Goal: Task Accomplishment & Management: Complete application form

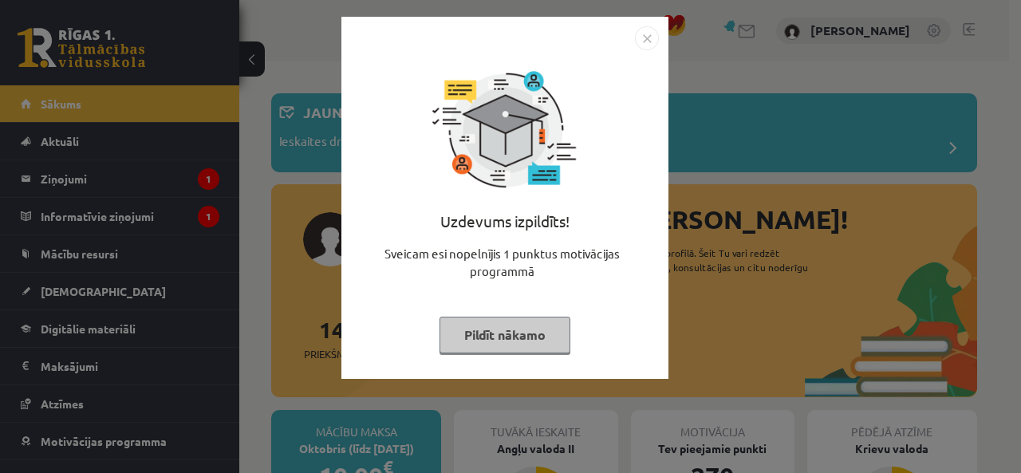
click at [519, 341] on button "Pildīt nākamo" at bounding box center [505, 335] width 131 height 37
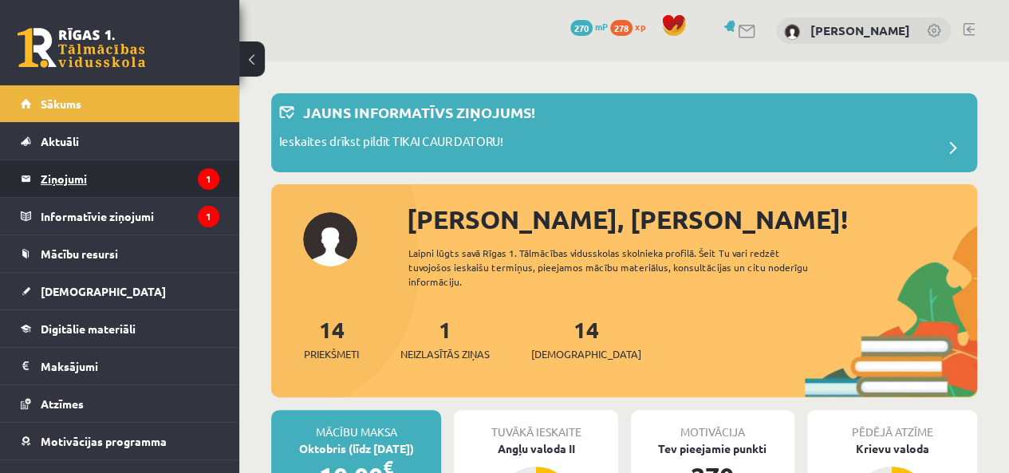
click at [73, 174] on legend "Ziņojumi 1" at bounding box center [130, 178] width 179 height 37
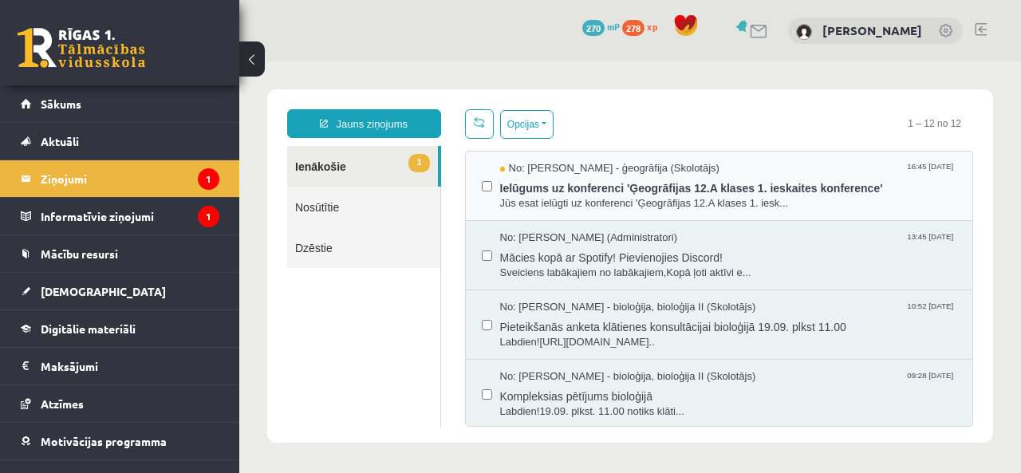
click at [664, 158] on div "No: Toms Krūmiņš - ģeogrāfija (Skolotājs) 16:45 15/09/2025 Ielūgums uz konferen…" at bounding box center [719, 186] width 507 height 69
click at [656, 165] on span "No: Toms Krūmiņš - ģeogrāfija (Skolotājs)" at bounding box center [609, 168] width 219 height 15
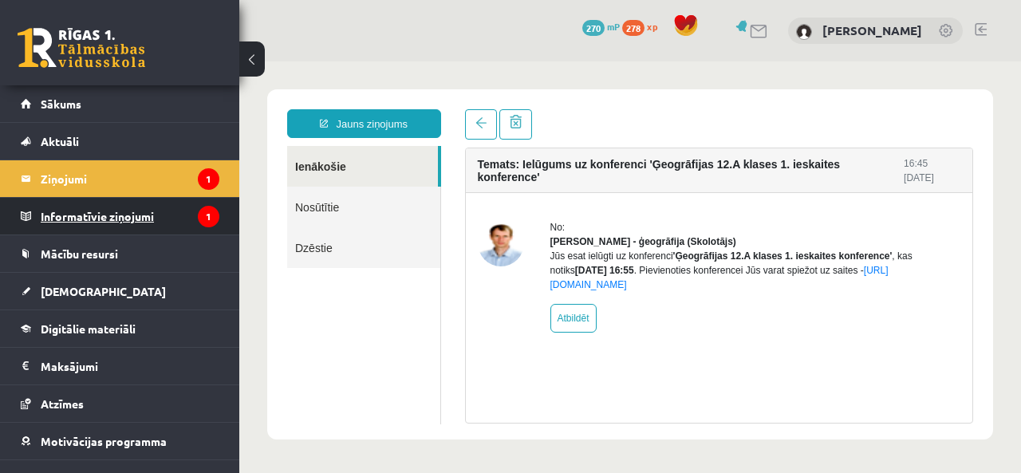
click at [92, 224] on legend "Informatīvie ziņojumi 1" at bounding box center [130, 216] width 179 height 37
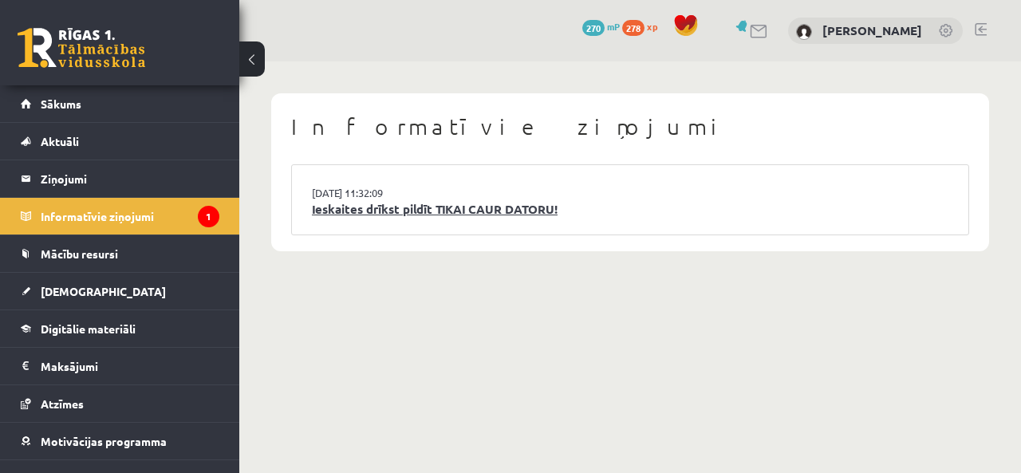
click at [410, 209] on link "Ieskaites drīkst pildīt TIKAI CAUR DATORU!" at bounding box center [630, 209] width 637 height 18
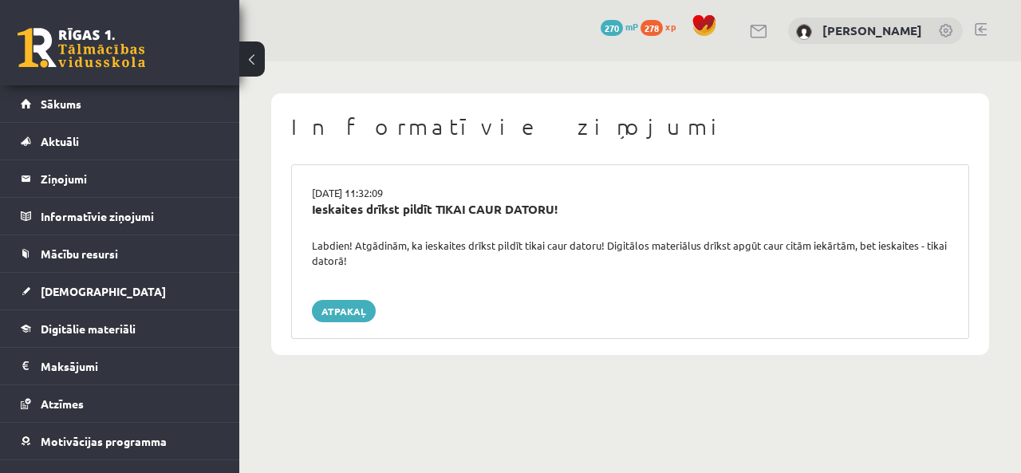
click at [101, 41] on link at bounding box center [82, 48] width 128 height 40
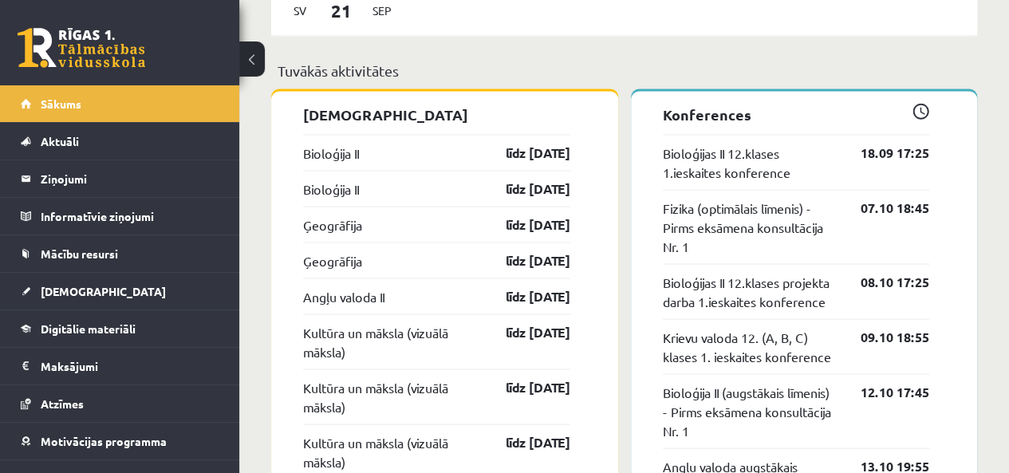
scroll to position [1396, 0]
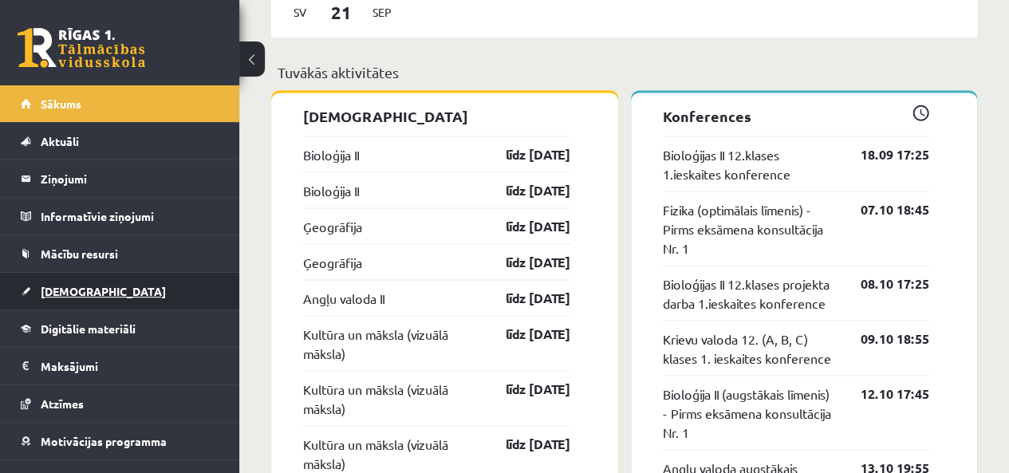
click at [72, 286] on span "[DEMOGRAPHIC_DATA]" at bounding box center [103, 291] width 125 height 14
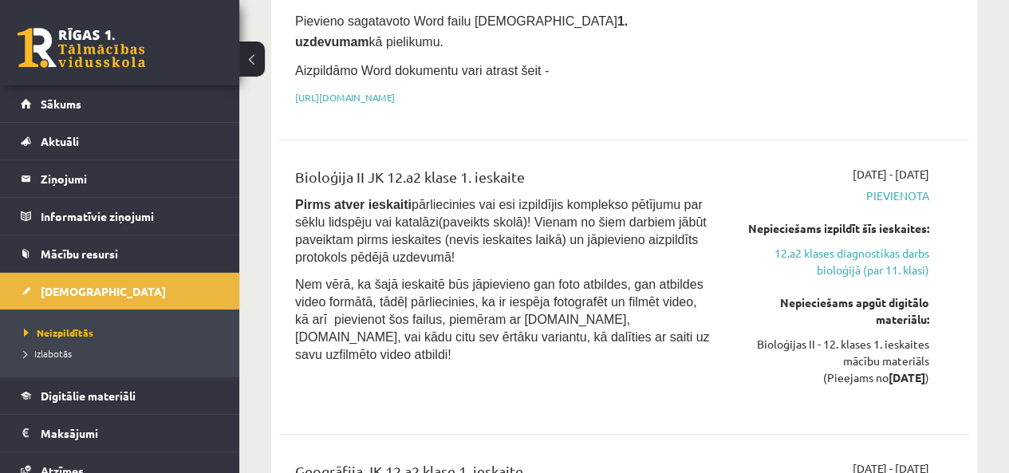
scroll to position [574, 0]
click at [867, 221] on div "Nepieciešams izpildīt šīs ieskaites: 12.a2 klases diagnostikas darbs bioloģijā …" at bounding box center [831, 250] width 195 height 58
click at [868, 246] on link "12.a2 klases diagnostikas darbs bioloģijā (par 11. klasi)" at bounding box center [831, 263] width 195 height 34
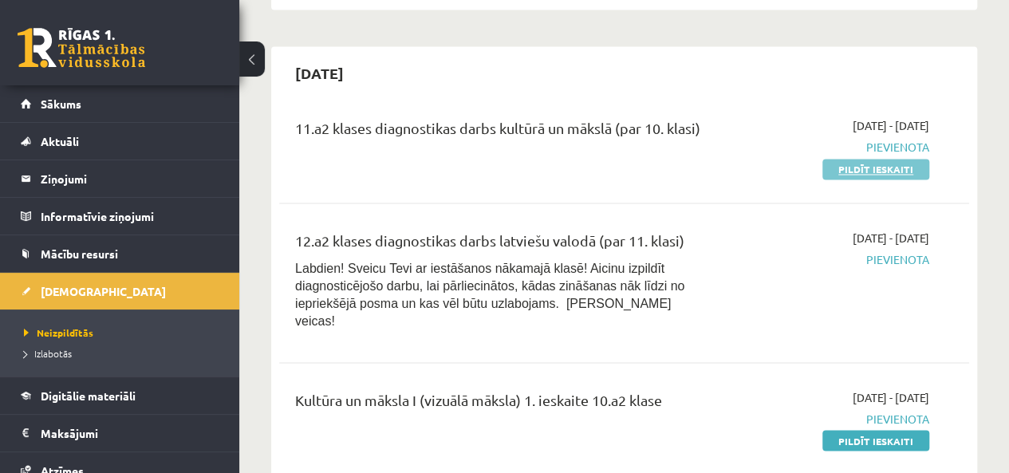
scroll to position [1307, 0]
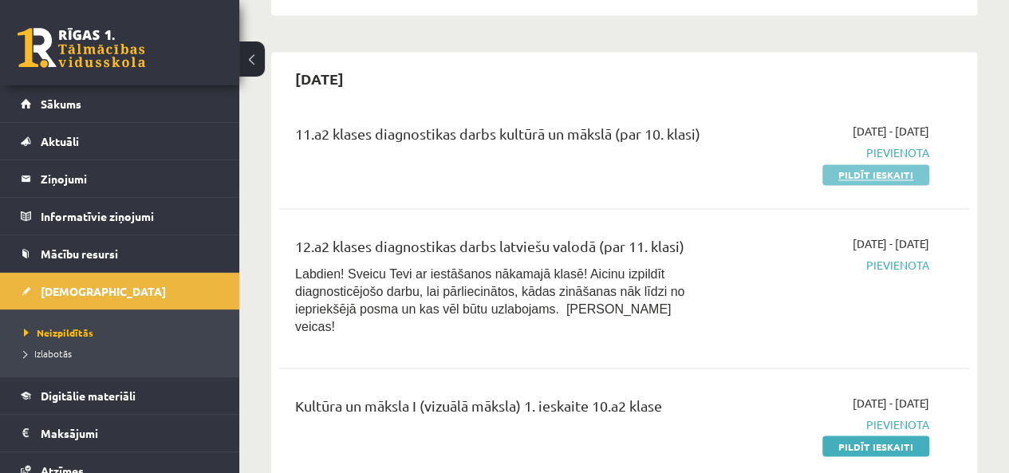
click at [861, 164] on link "Pildīt ieskaiti" at bounding box center [876, 174] width 107 height 21
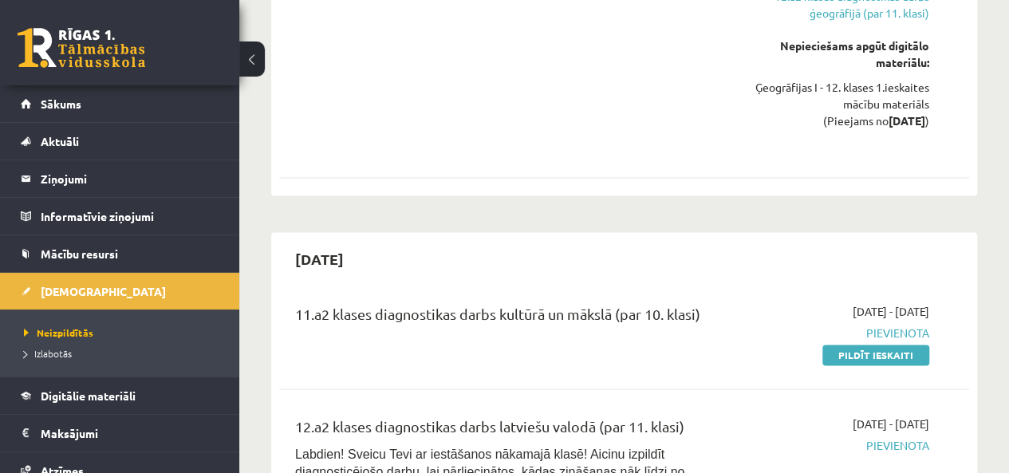
scroll to position [1132, 0]
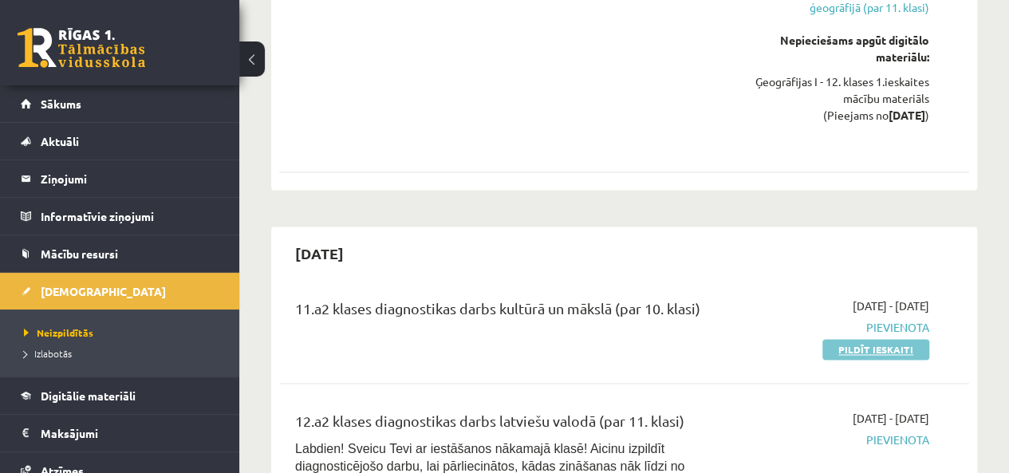
click at [862, 339] on link "Pildīt ieskaiti" at bounding box center [876, 349] width 107 height 21
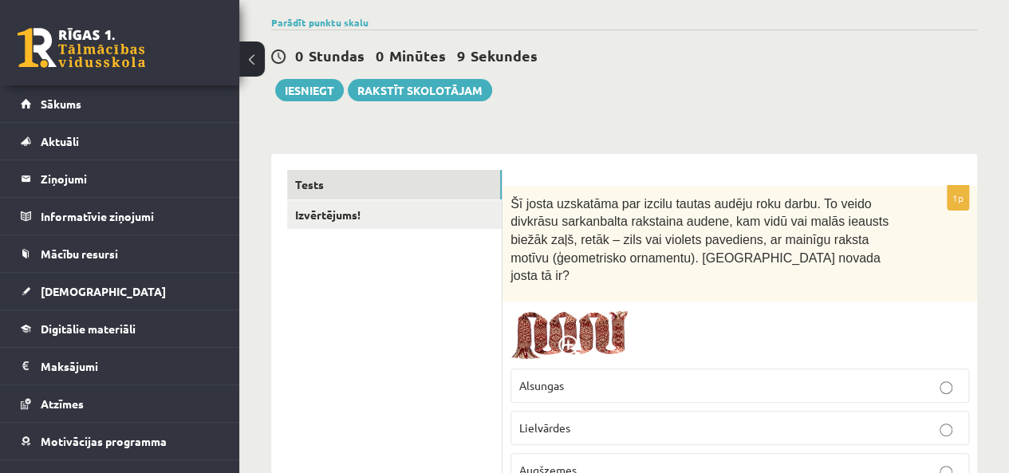
scroll to position [118, 0]
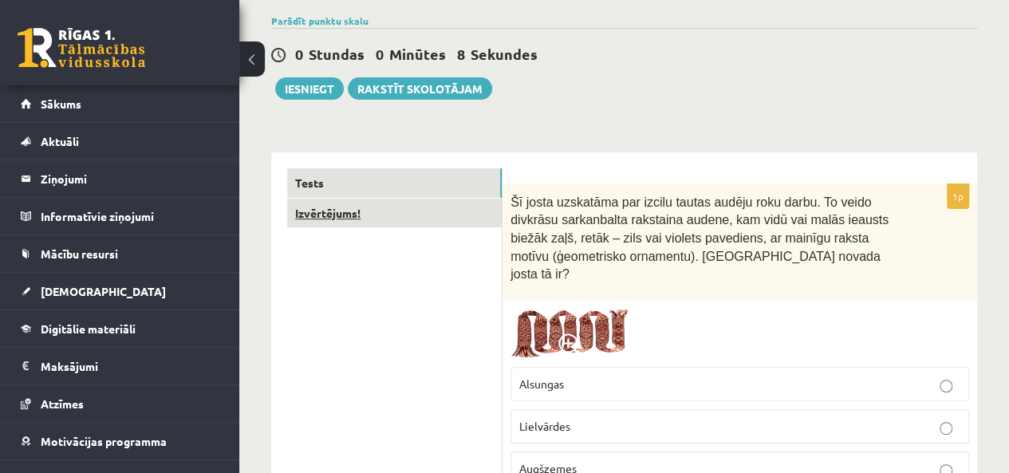
click at [444, 227] on link "Izvērtējums!" at bounding box center [394, 214] width 215 height 30
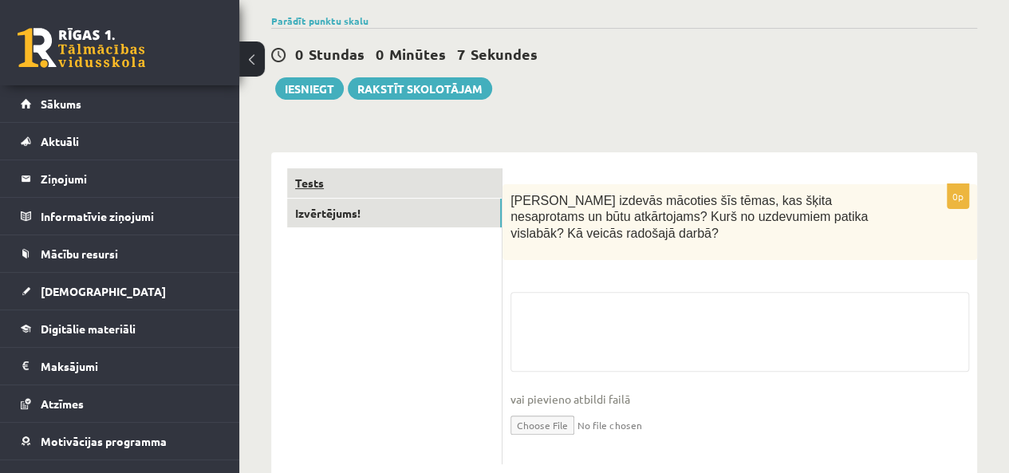
click at [333, 190] on link "Tests" at bounding box center [394, 183] width 215 height 30
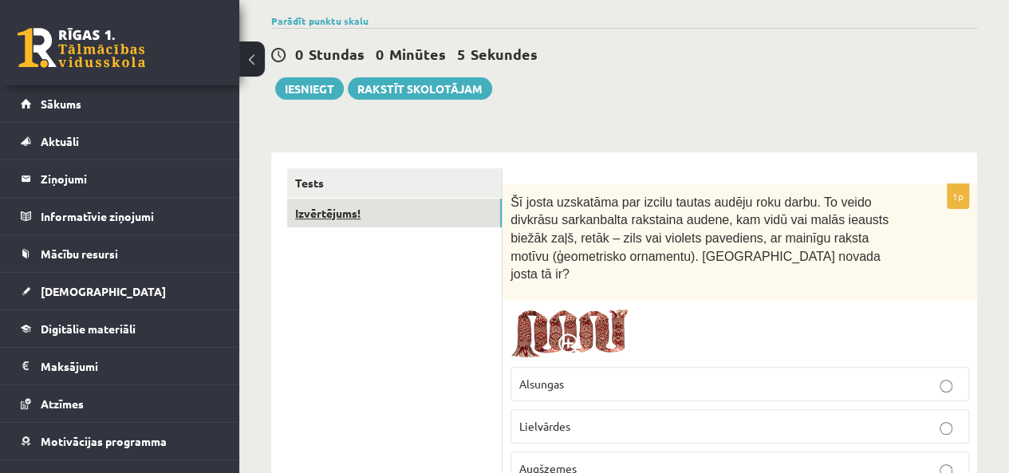
click at [421, 215] on link "Izvērtējums!" at bounding box center [394, 214] width 215 height 30
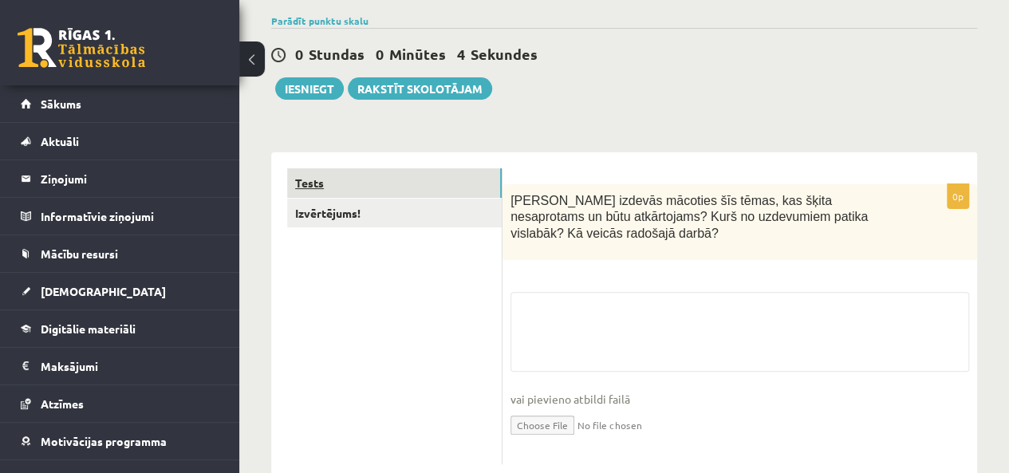
click at [362, 182] on link "Tests" at bounding box center [394, 183] width 215 height 30
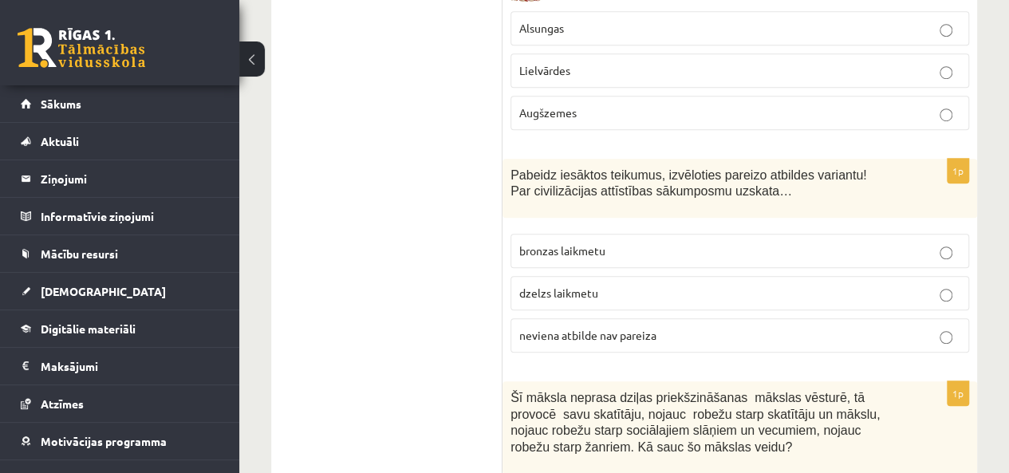
scroll to position [475, 0]
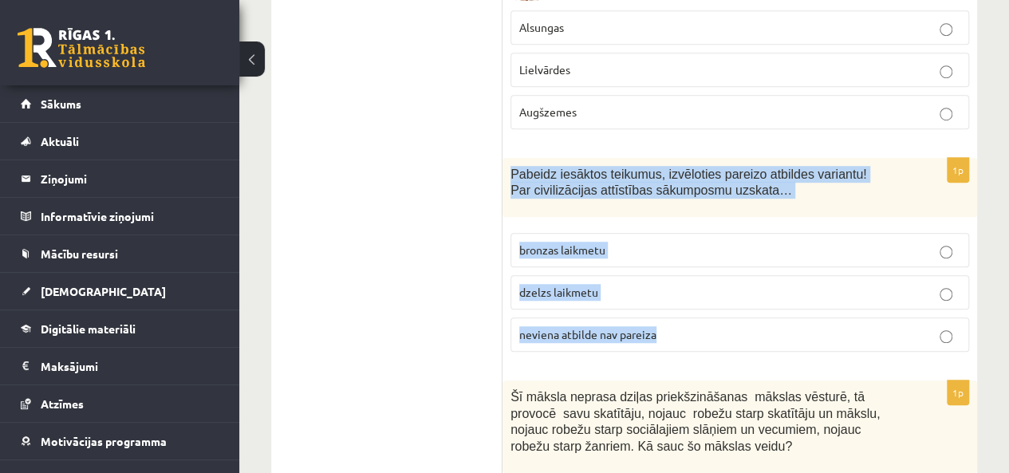
drag, startPoint x: 512, startPoint y: 140, endPoint x: 721, endPoint y: 294, distance: 260.1
click at [721, 294] on div "1p Pabeidz iesāktos teikumus, izvēloties pareizo atbildes variantu! Par civiliz…" at bounding box center [740, 261] width 475 height 207
copy div "Pabeidz iesāktos teikumus, izvēloties pareizo atbildes variantu! Par civilizāci…"
click at [703, 326] on p "neviena atbilde nav pareiza" at bounding box center [739, 334] width 441 height 17
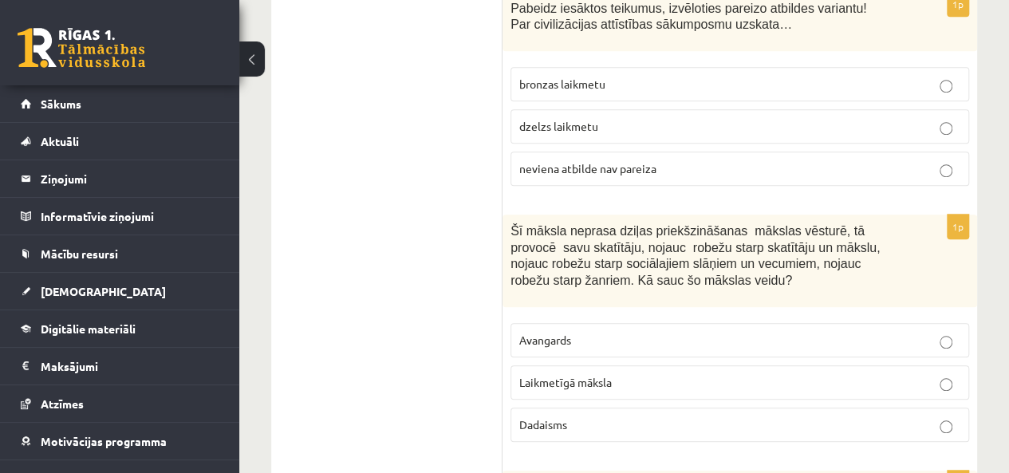
scroll to position [657, 0]
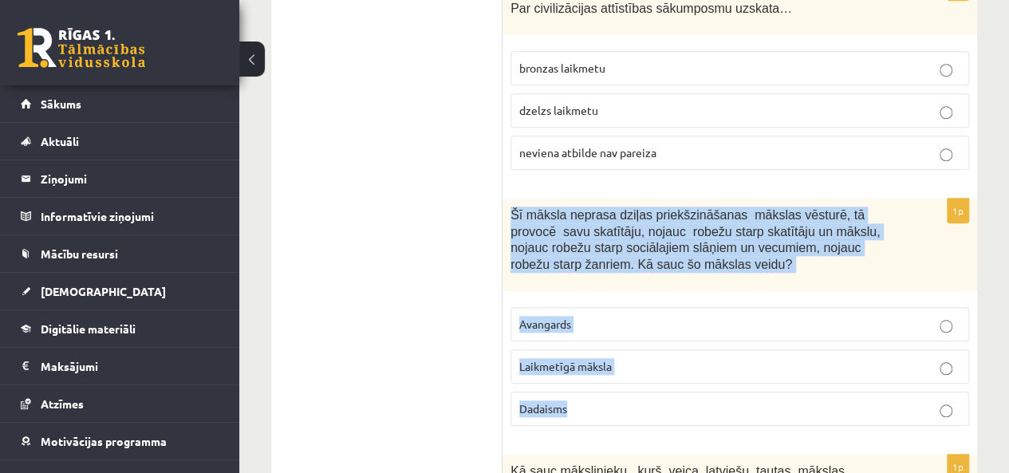
drag, startPoint x: 503, startPoint y: 182, endPoint x: 733, endPoint y: 373, distance: 299.2
click at [733, 373] on div "1p Šī māksla neprasa dziļas priekšzināšanas mākslas vēsturē, tā provocē savu sk…" at bounding box center [740, 319] width 475 height 240
copy div "Šī māksla neprasa dziļas priekšzināšanas mākslas vēsturē, tā provocē savu skatī…"
click at [662, 358] on p "Laikmetīgā māksla" at bounding box center [739, 366] width 441 height 17
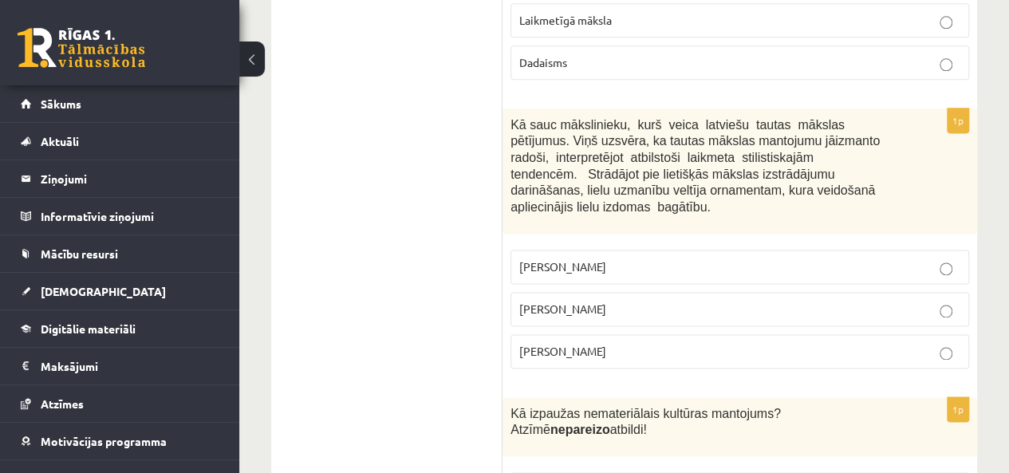
scroll to position [1004, 0]
drag, startPoint x: 505, startPoint y: 97, endPoint x: 677, endPoint y: 313, distance: 276.0
click at [677, 313] on div "1p Kā sauc mākslinieku, kurš veica latviešu tautas mākslas pētījumus. Viņš uzsv…" at bounding box center [740, 243] width 475 height 273
copy div "Kā sauc mākslinieku, kurš veica latviešu tautas mākslas pētījumus. Viņš uzsvēra…"
click at [659, 299] on p "Jūlijs Madernieks" at bounding box center [739, 307] width 441 height 17
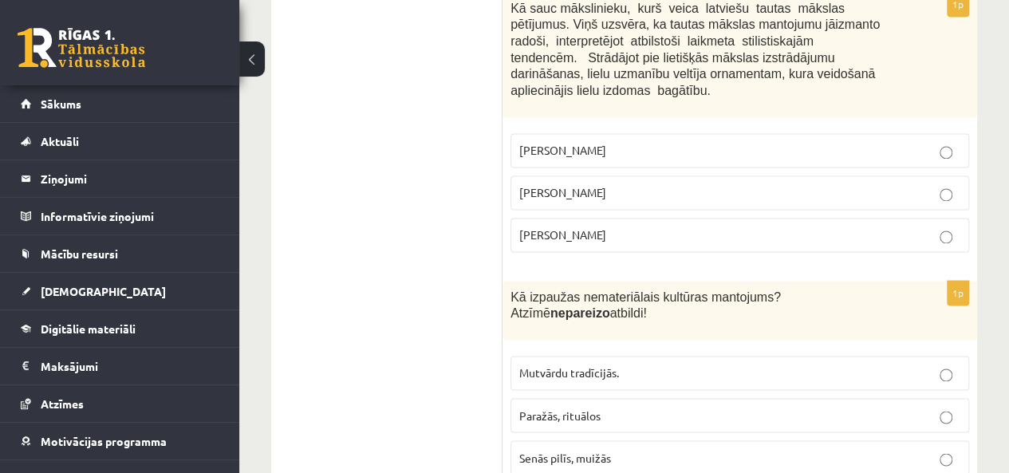
scroll to position [1123, 0]
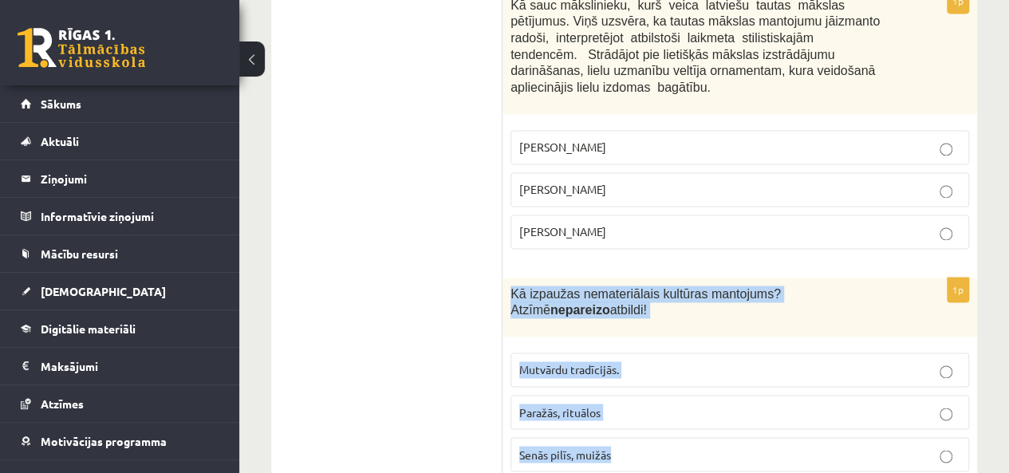
drag, startPoint x: 511, startPoint y: 242, endPoint x: 670, endPoint y: 395, distance: 221.2
click at [670, 395] on div "1p Kā izpaužas nemateriālais kultūras mantojums? Atzīmē nepareizo atbildi! Mutv…" at bounding box center [740, 381] width 475 height 207
copy div "Kā izpaužas nemateriālais kultūras mantojums? Atzīmē nepareizo atbildi! Mutvārd…"
click at [653, 437] on label "Senās pilīs, muižās" at bounding box center [740, 454] width 459 height 34
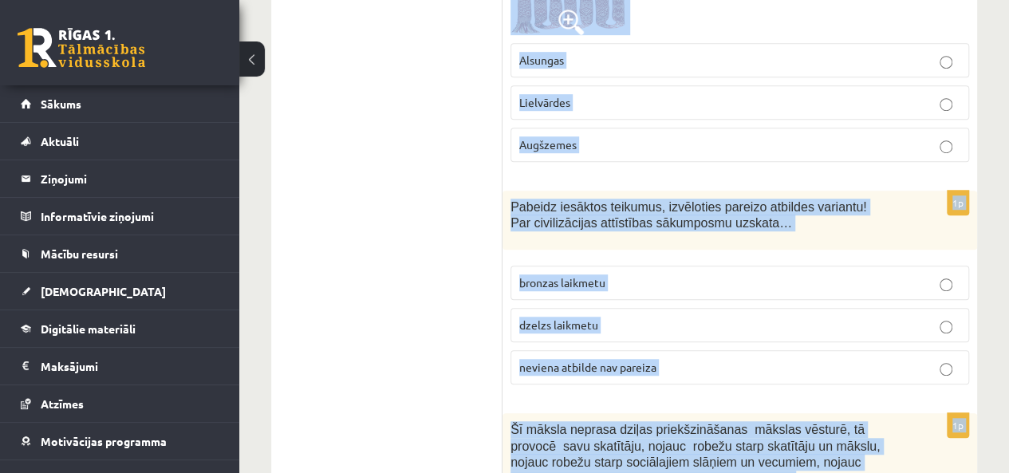
scroll to position [0, 0]
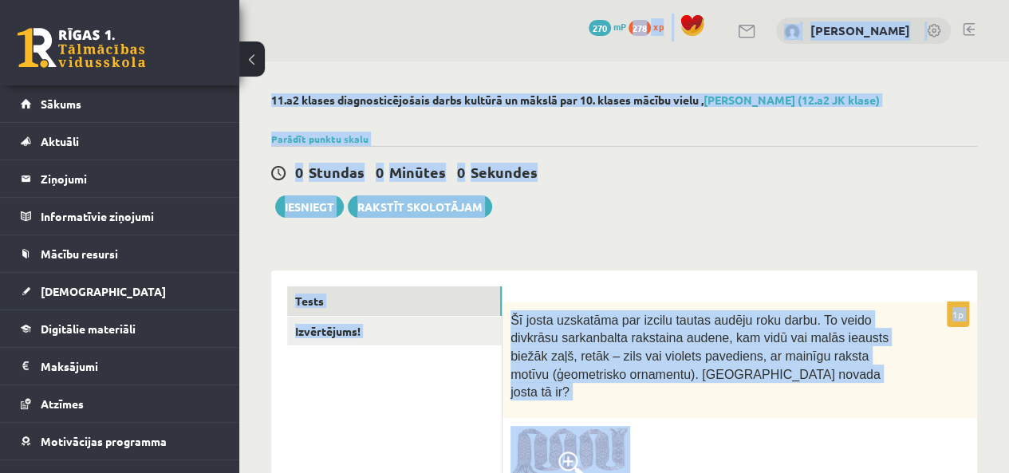
drag, startPoint x: 503, startPoint y: 275, endPoint x: 659, endPoint y: -61, distance: 371.2
click at [659, 0] on html "0 Dāvanas 270 mP 278 xp Aleksejs Reuts Sākums Aktuāli Kā mācīties eSKOLĀ Kontak…" at bounding box center [504, 236] width 1009 height 473
click at [687, 197] on div "0 Stundas 0 Minūtes 0 Sekundes Ieskaite saglabāta! Iesniegt Rakstīt skolotājam" at bounding box center [624, 182] width 706 height 72
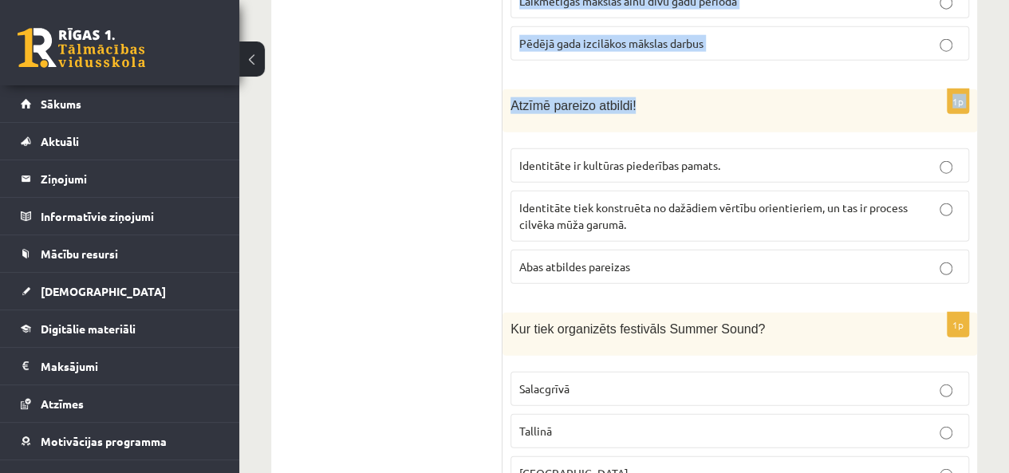
scroll to position [1979, 0]
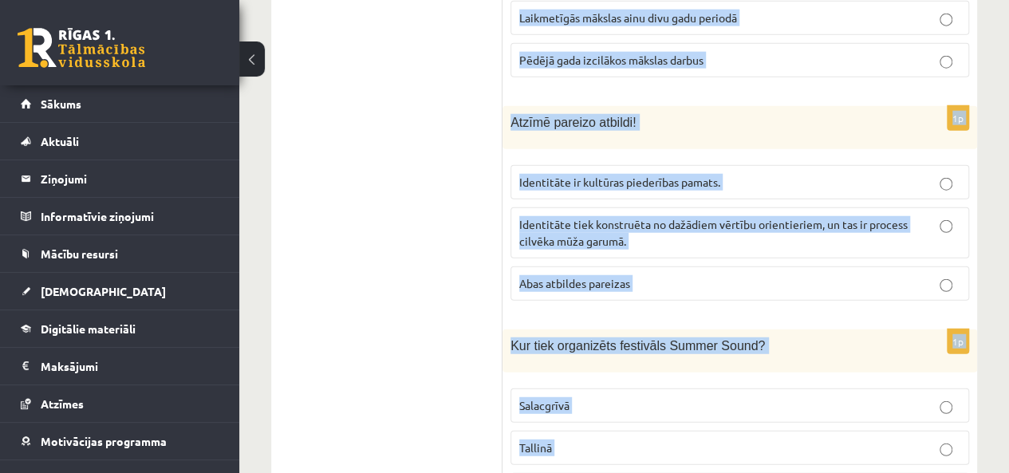
drag, startPoint x: 504, startPoint y: 199, endPoint x: 860, endPoint y: 408, distance: 412.7
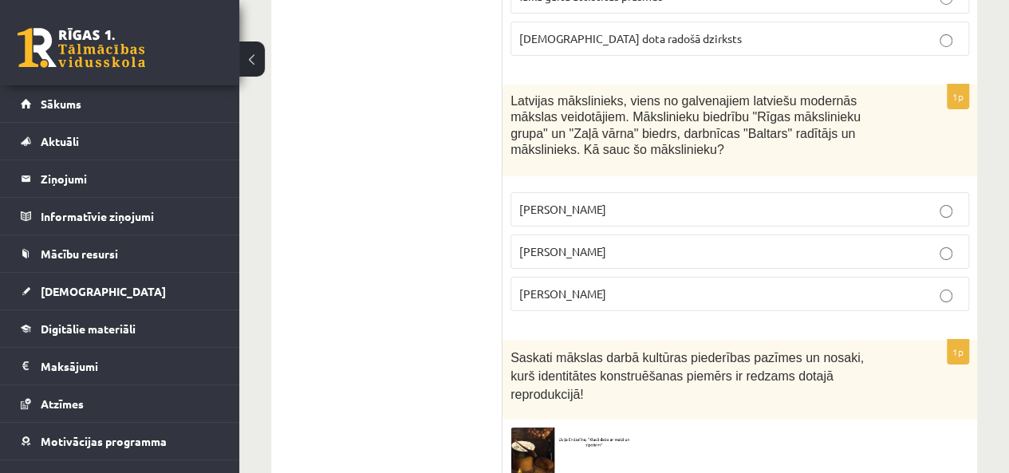
scroll to position [2746, 0]
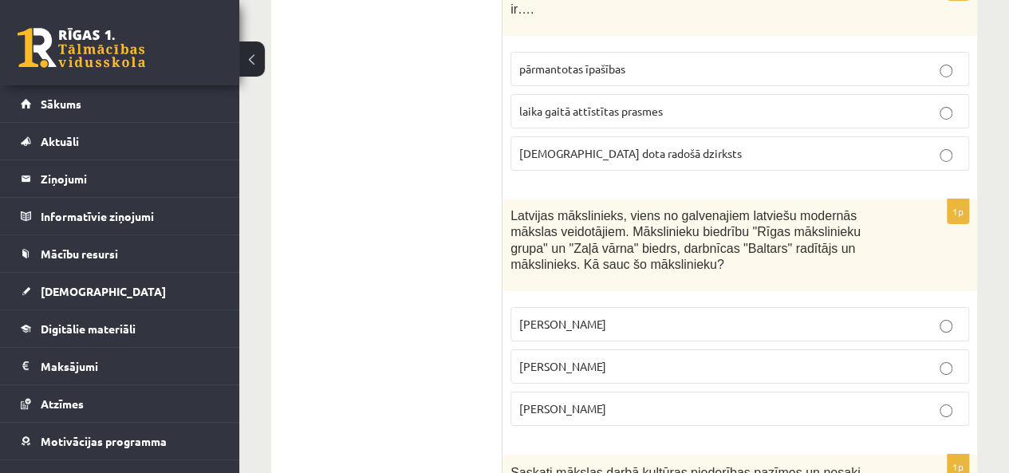
drag, startPoint x: 728, startPoint y: 360, endPoint x: 667, endPoint y: 344, distance: 63.5
click at [667, 344] on div "1p Latvijas mākslinieks, viens no galvenajiem latviešu modernās mākslas veidotā…" at bounding box center [740, 319] width 475 height 240
drag, startPoint x: 667, startPoint y: 344, endPoint x: 494, endPoint y: 237, distance: 203.5
drag, startPoint x: 494, startPoint y: 237, endPoint x: 846, endPoint y: 348, distance: 368.9
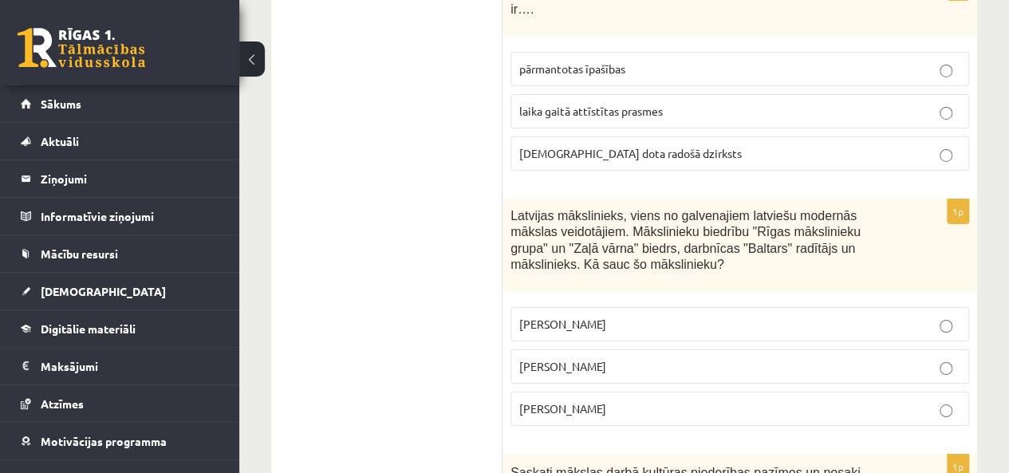
click at [846, 348] on div "1p Latvijas mākslinieks, viens no galvenajiem latviešu modernās mākslas veidotā…" at bounding box center [740, 319] width 475 height 240
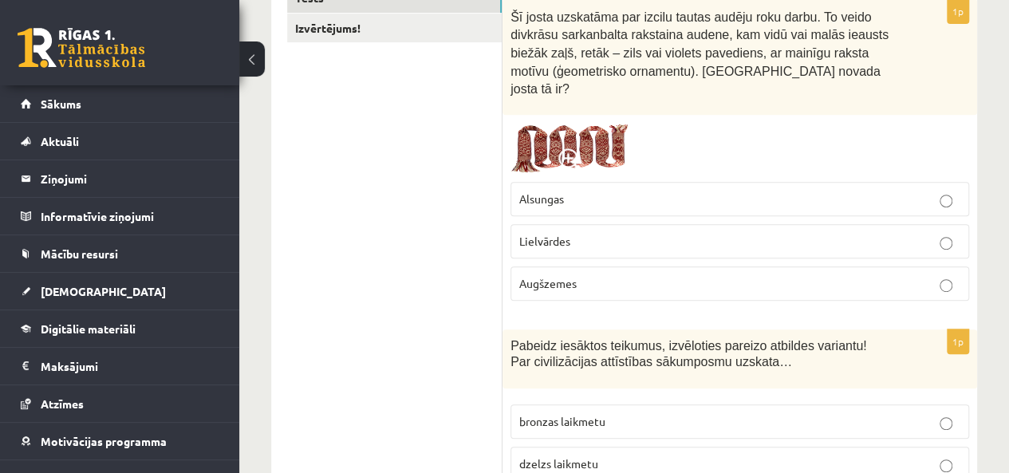
scroll to position [456, 0]
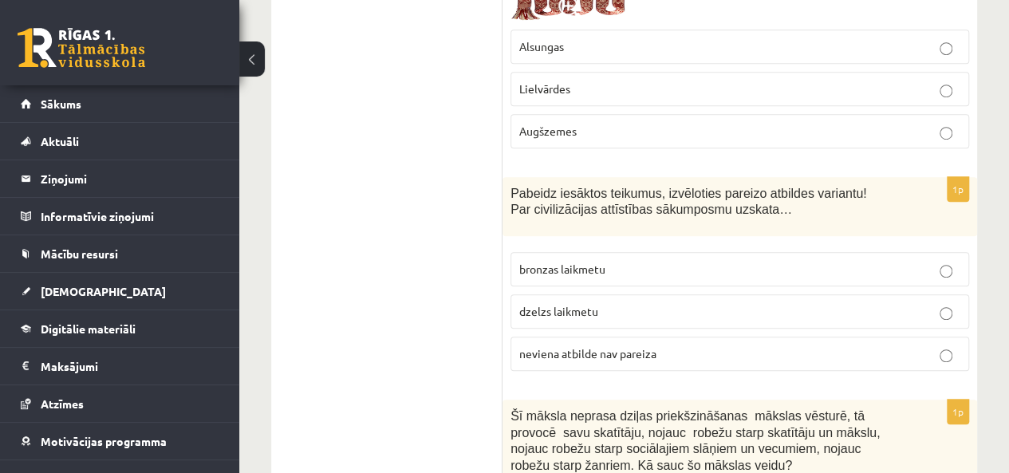
drag, startPoint x: 646, startPoint y: 323, endPoint x: 506, endPoint y: 175, distance: 204.3
copy form "Pabeidz iesāktos teikumus, izvēloties pareizo atbildes variantu! Par civilizāci…"
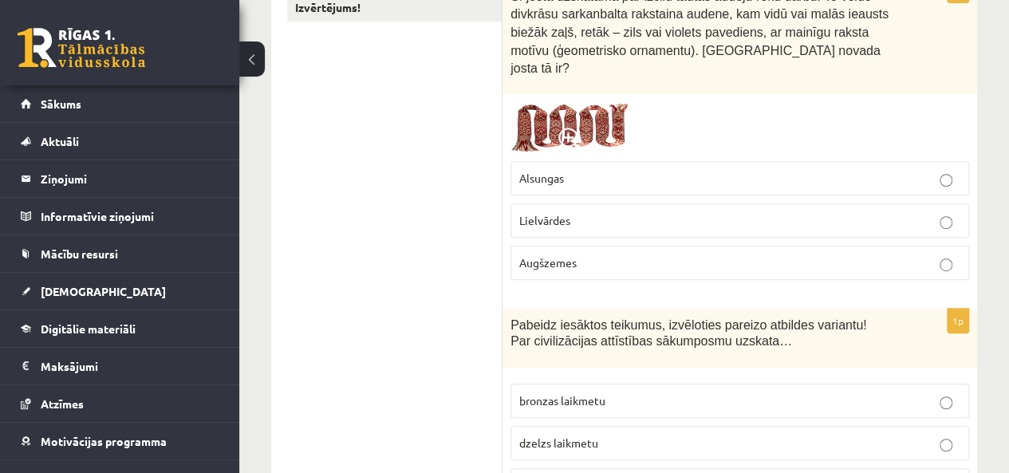
scroll to position [250, 0]
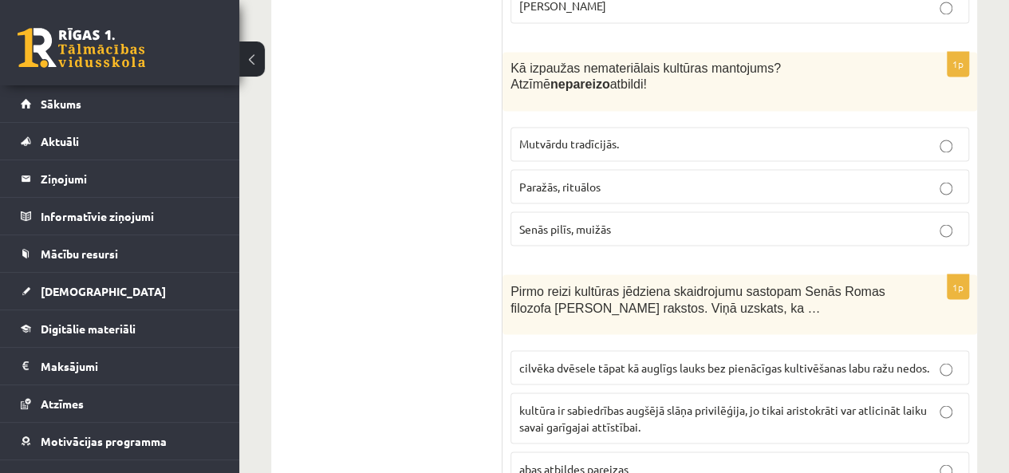
scroll to position [1390, 0]
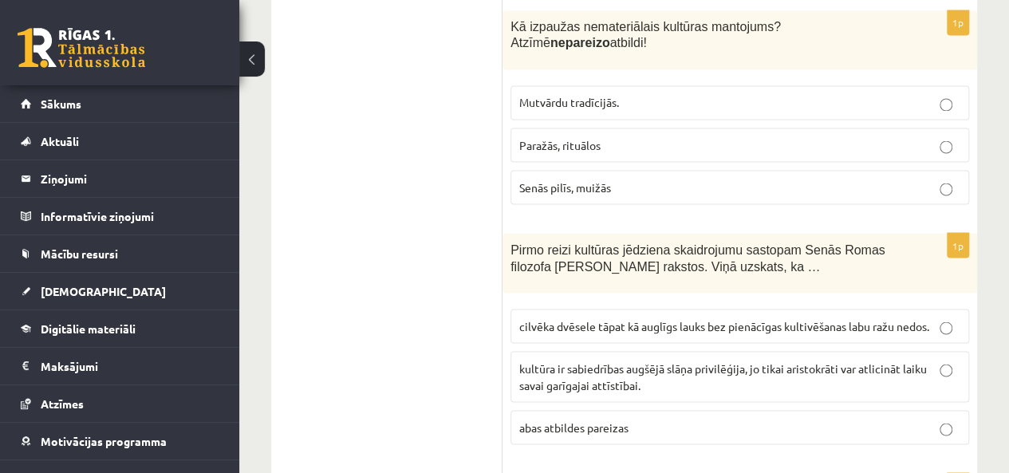
click at [564, 318] on p "cilvēka dvēsele tāpat kā auglīgs lauks bez pienācīgas kultivēšanas labu ražu ne…" at bounding box center [739, 326] width 441 height 17
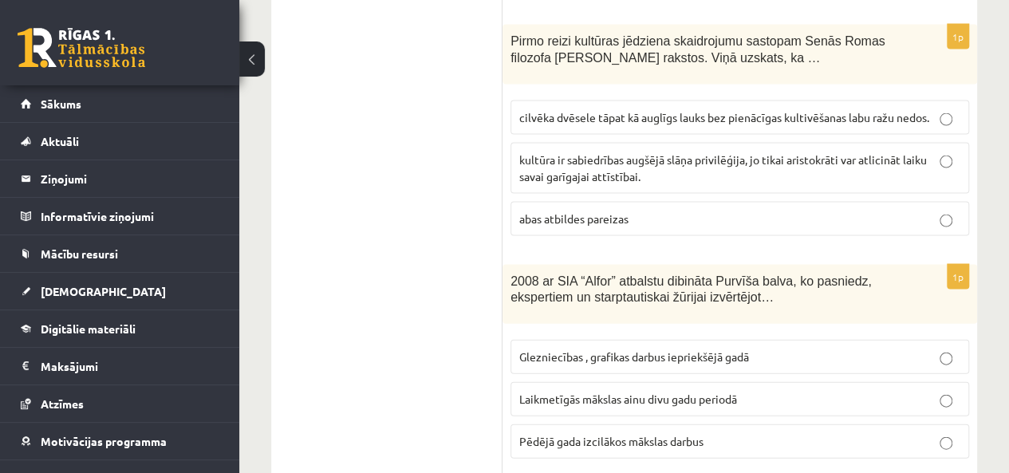
scroll to position [1600, 0]
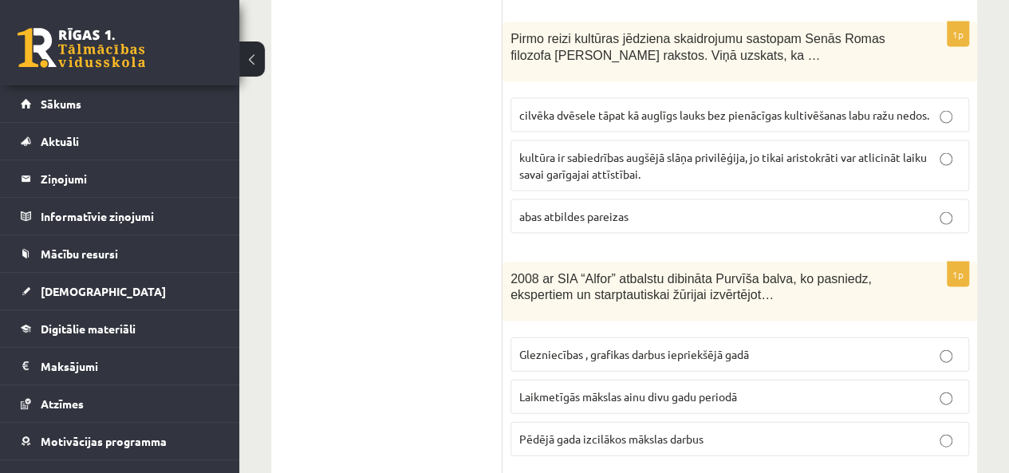
click at [649, 389] on p "Laikmetīgās mākslas ainu divu gadu periodā" at bounding box center [739, 397] width 441 height 17
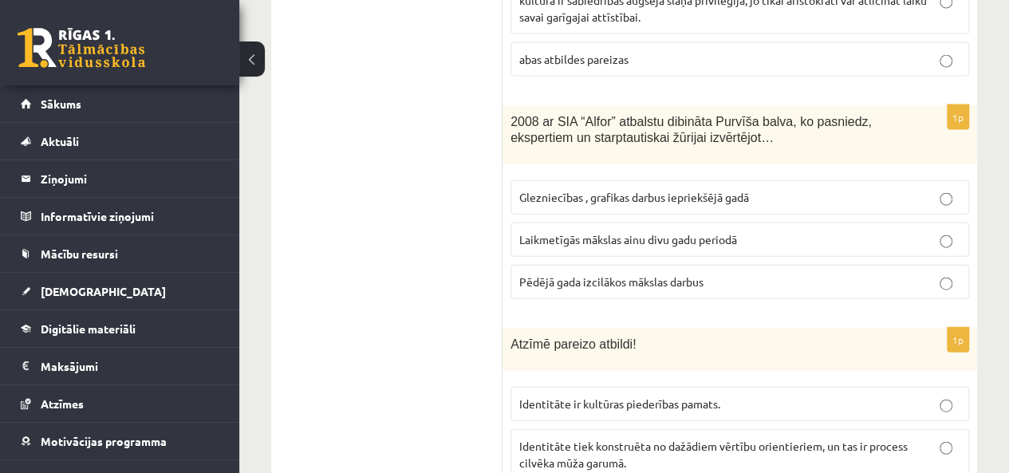
scroll to position [1843, 0]
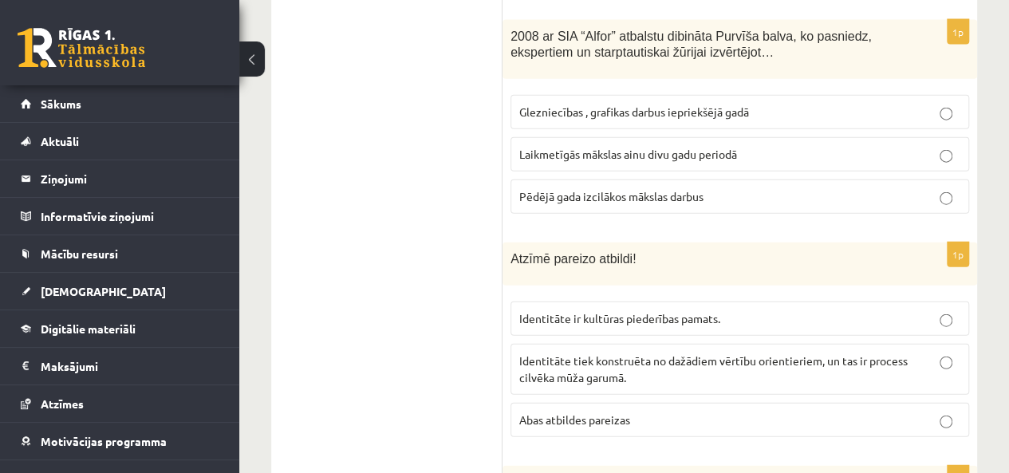
click at [581, 412] on span "Abas atbildes pareizas" at bounding box center [574, 419] width 111 height 14
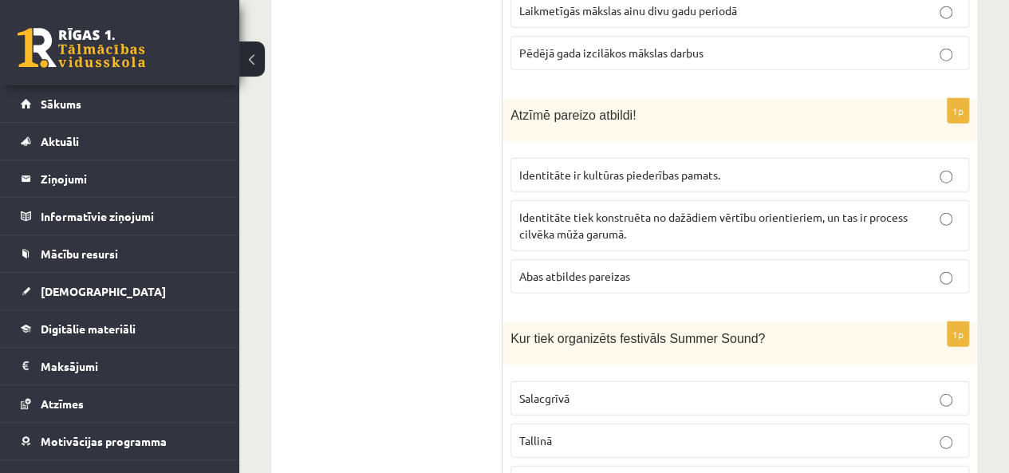
scroll to position [2100, 0]
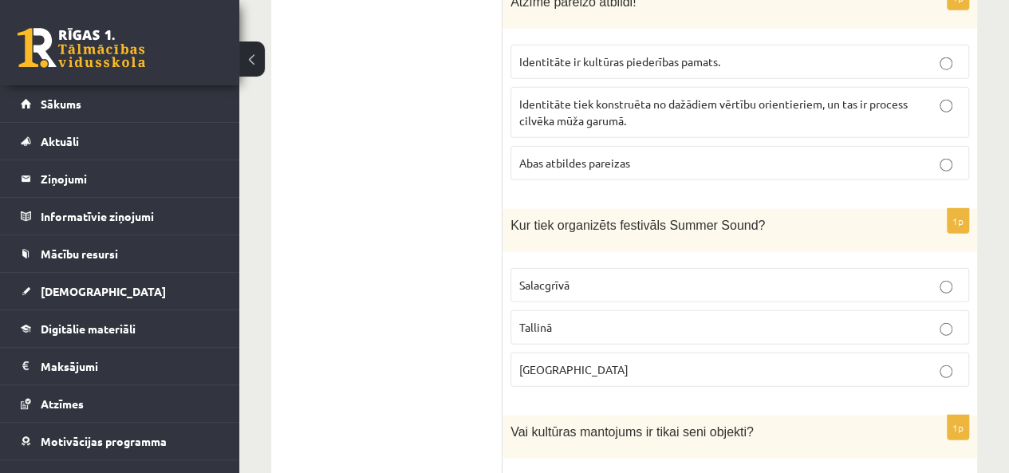
click at [676, 361] on p "Liepājā" at bounding box center [739, 369] width 441 height 17
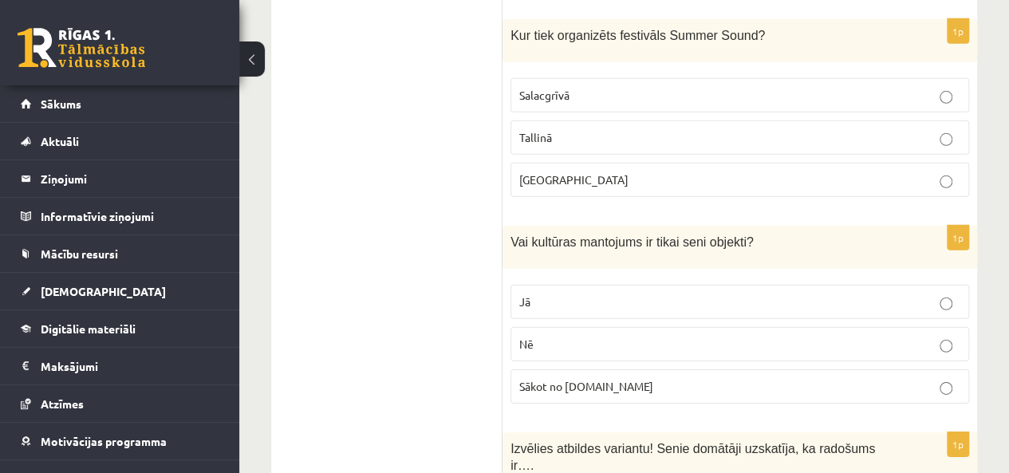
scroll to position [2294, 0]
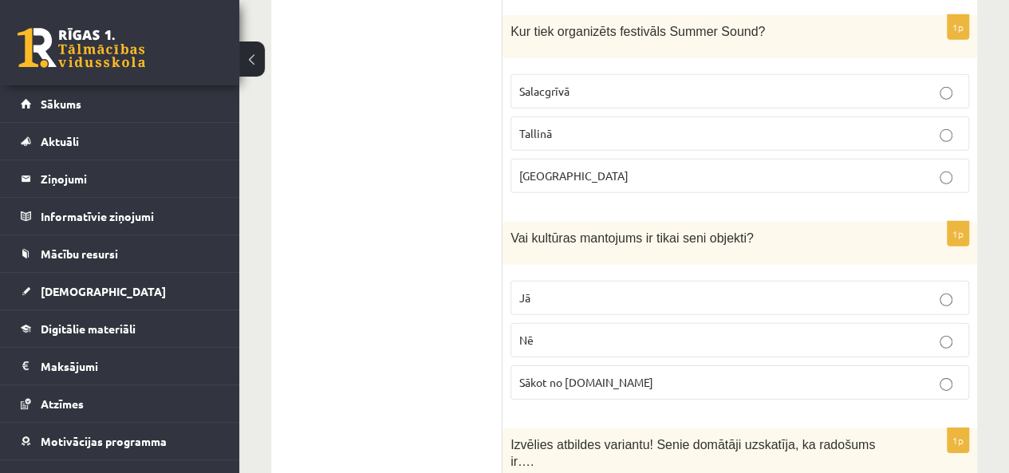
click at [584, 332] on p "Nē" at bounding box center [739, 340] width 441 height 17
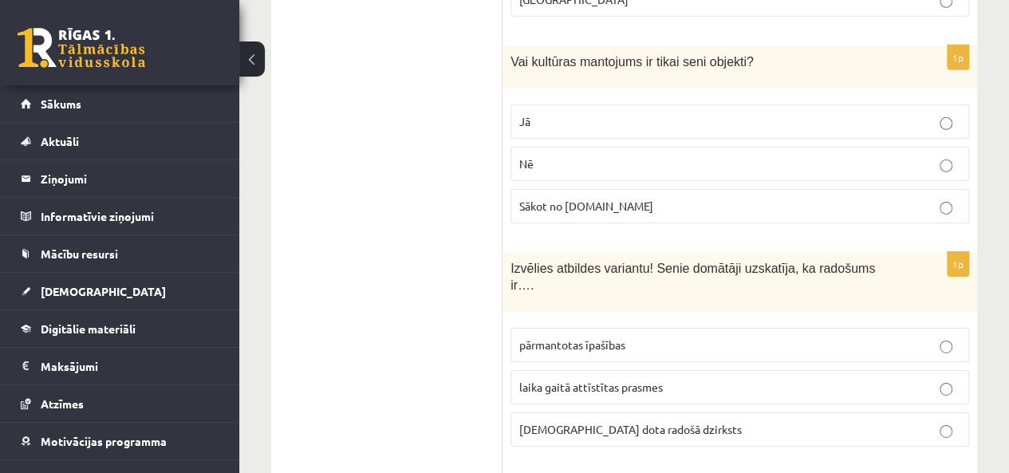
scroll to position [2474, 0]
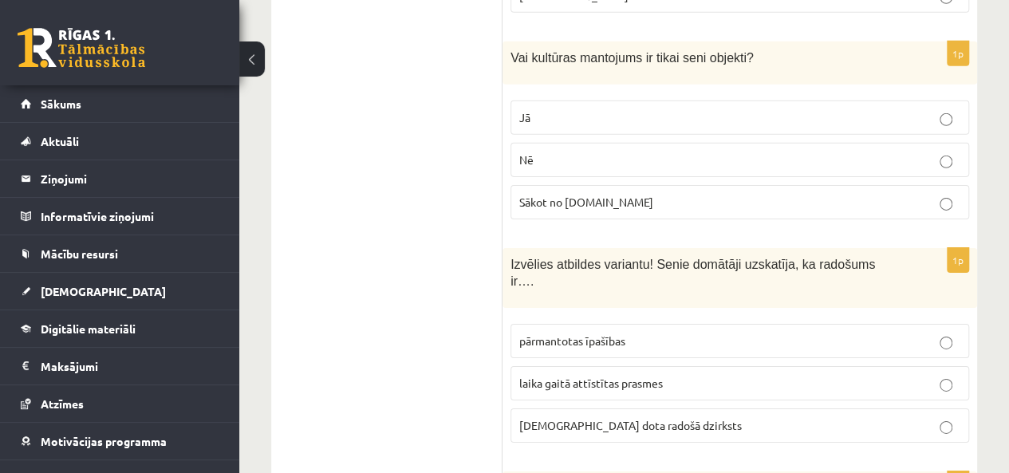
click at [688, 408] on label "dieva dota radošā dzirksts" at bounding box center [740, 425] width 459 height 34
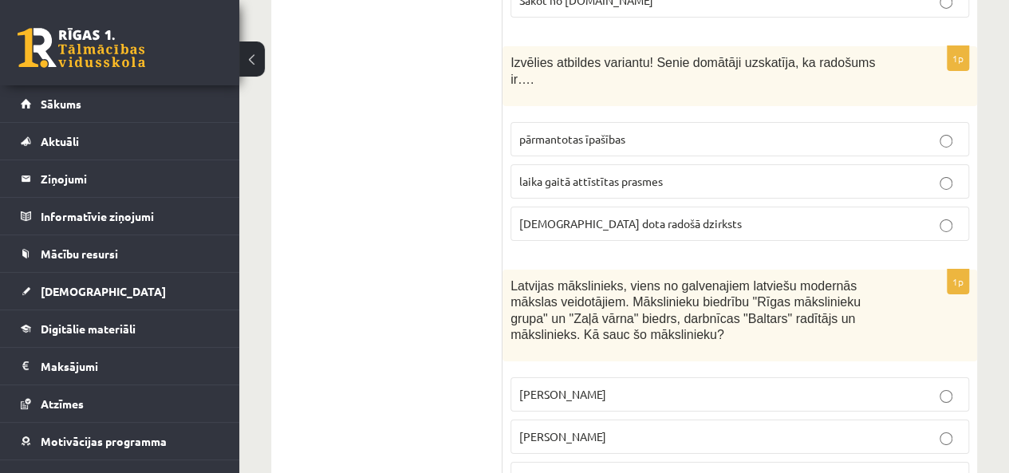
scroll to position [2717, 0]
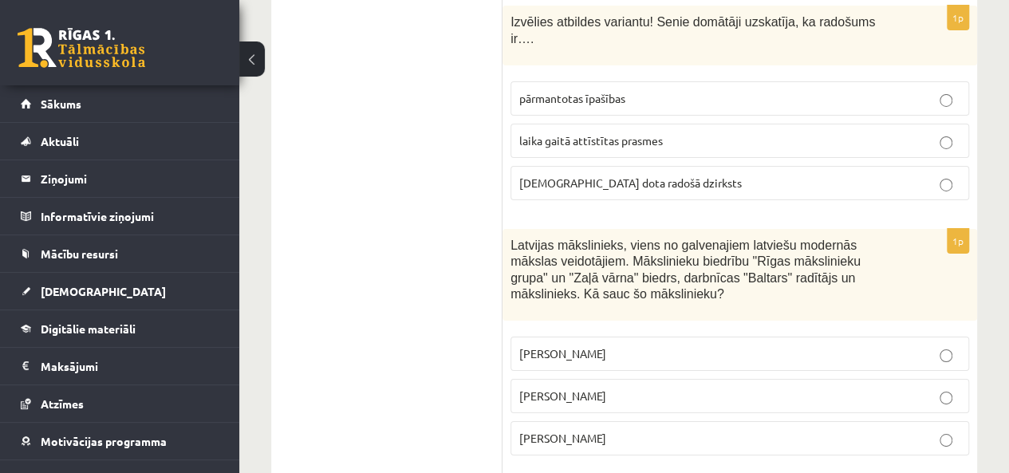
click at [563, 389] on span "Romāns Suta" at bounding box center [562, 396] width 87 height 14
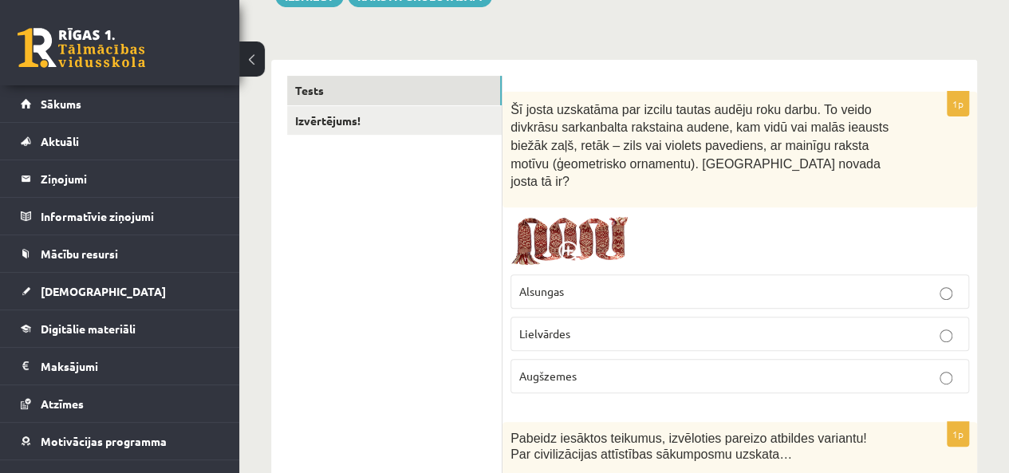
scroll to position [210, 0]
click at [570, 242] on span at bounding box center [571, 255] width 26 height 26
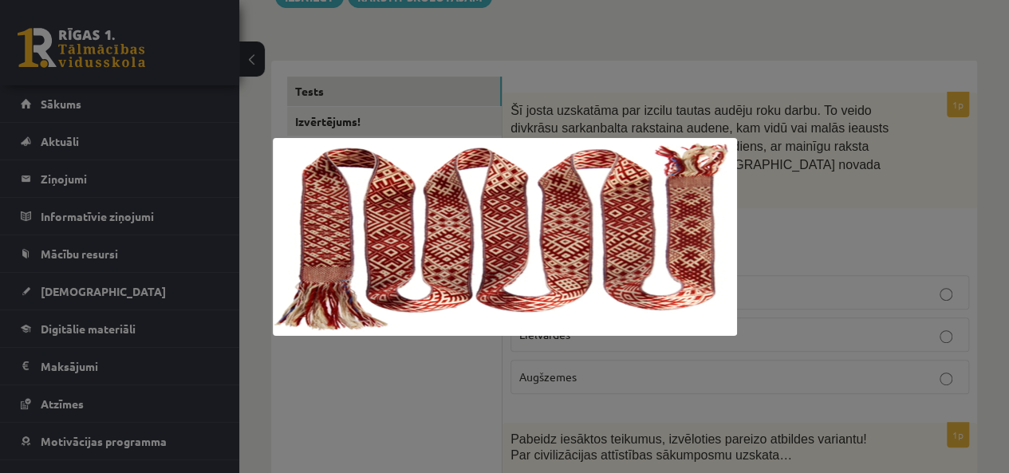
click at [562, 73] on div at bounding box center [504, 236] width 1009 height 473
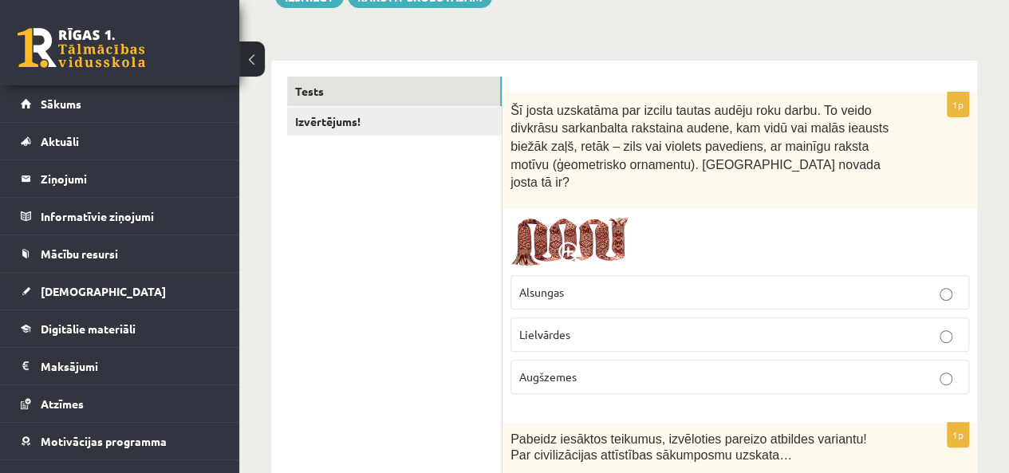
click at [578, 242] on span at bounding box center [571, 255] width 26 height 26
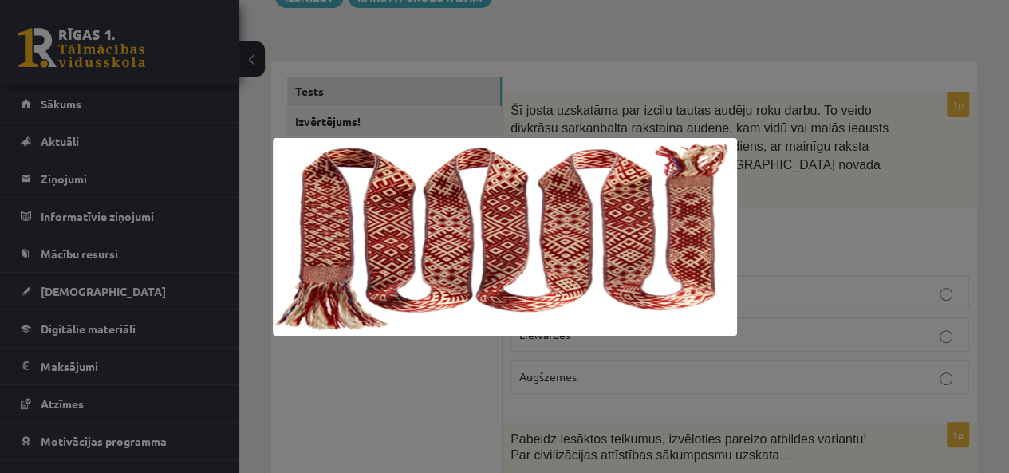
click at [620, 112] on div at bounding box center [504, 236] width 1009 height 473
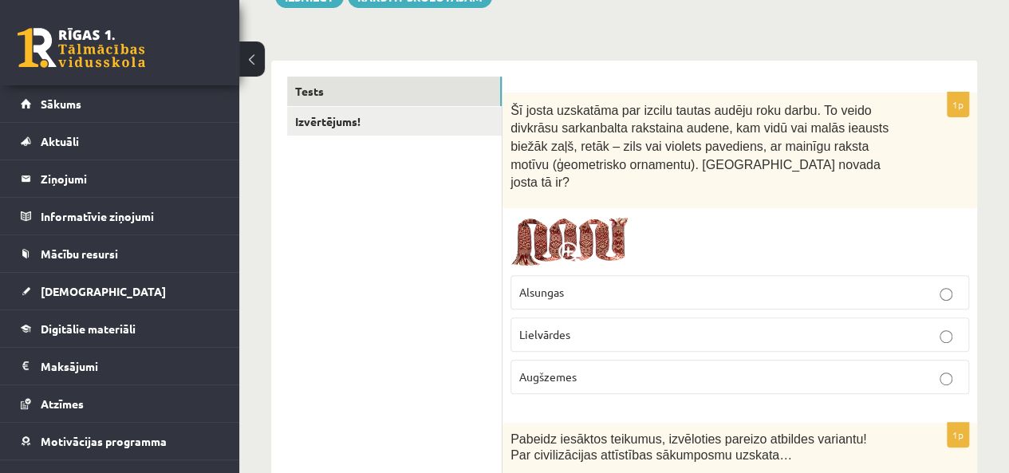
click at [548, 220] on img at bounding box center [571, 241] width 120 height 51
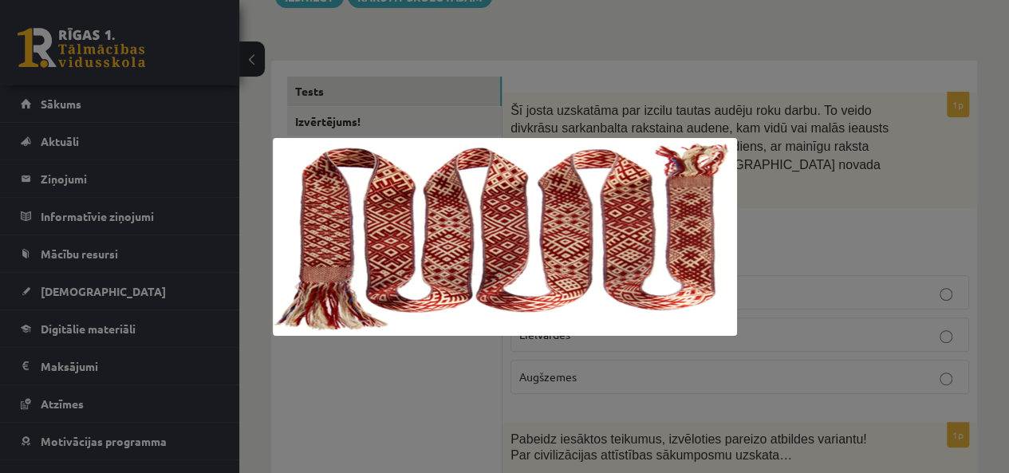
click at [335, 408] on div at bounding box center [504, 236] width 1009 height 473
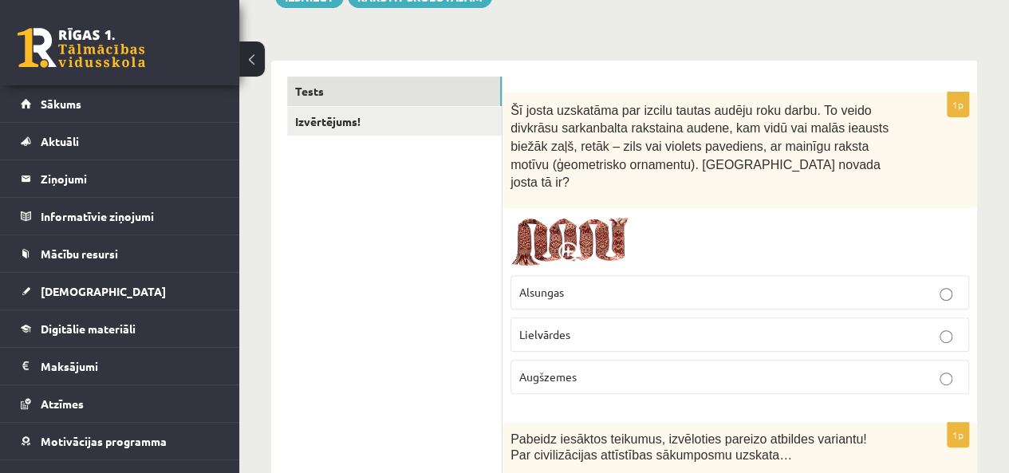
click at [598, 216] on img at bounding box center [571, 241] width 120 height 51
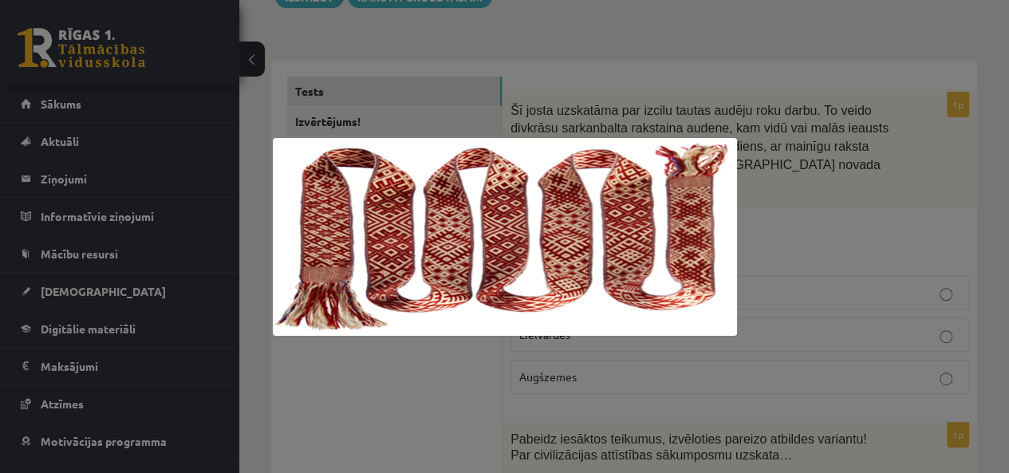
click at [378, 331] on img at bounding box center [505, 237] width 464 height 198
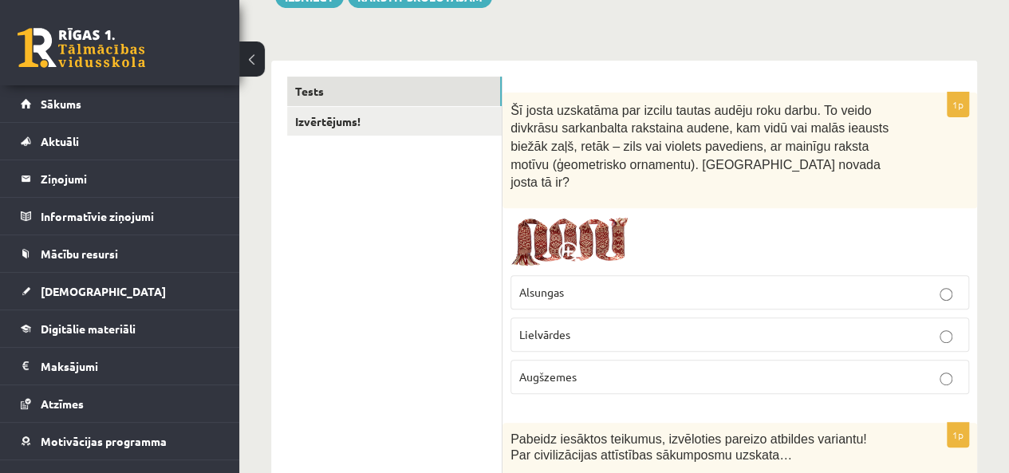
click at [557, 327] on span "Lielvārdes" at bounding box center [544, 334] width 51 height 14
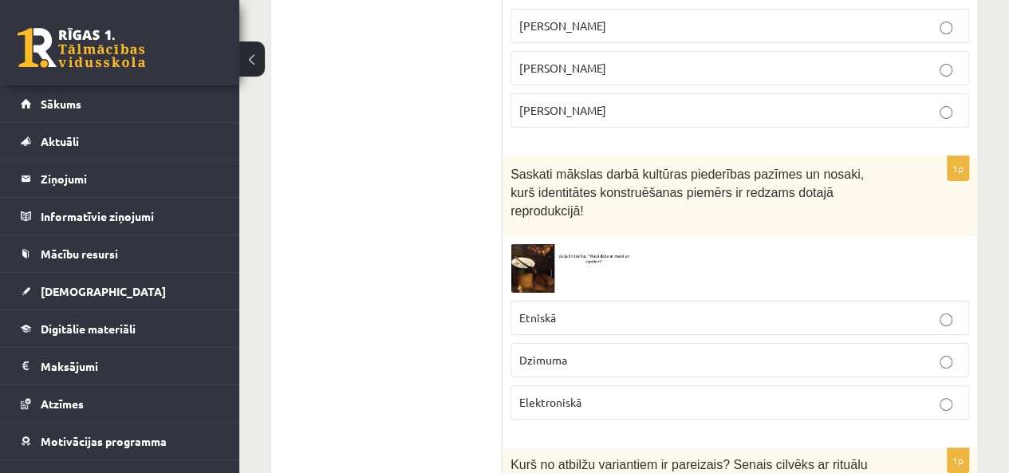
scroll to position [3041, 0]
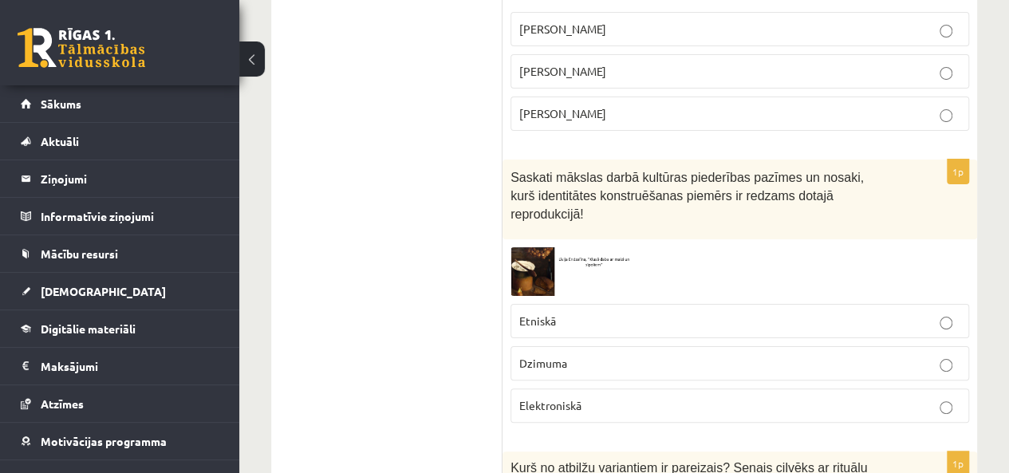
click at [529, 247] on img at bounding box center [571, 271] width 120 height 49
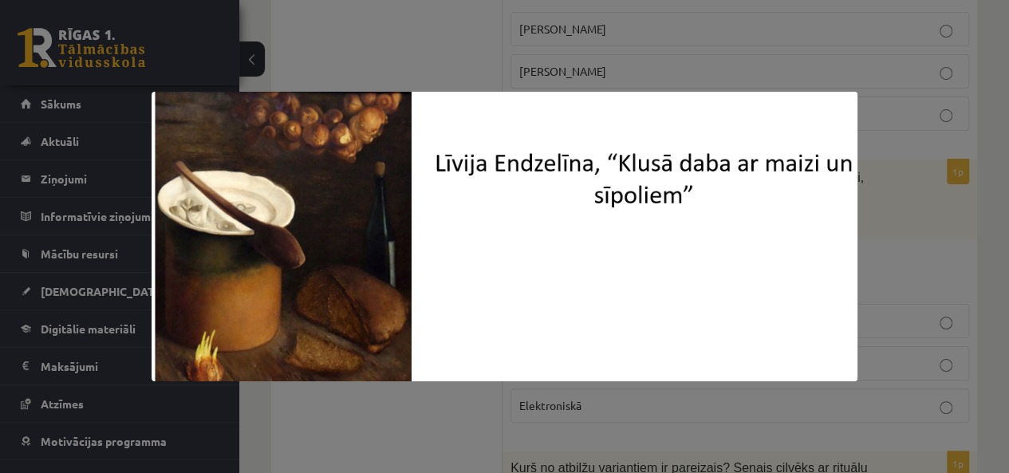
click at [378, 416] on div at bounding box center [504, 236] width 1009 height 473
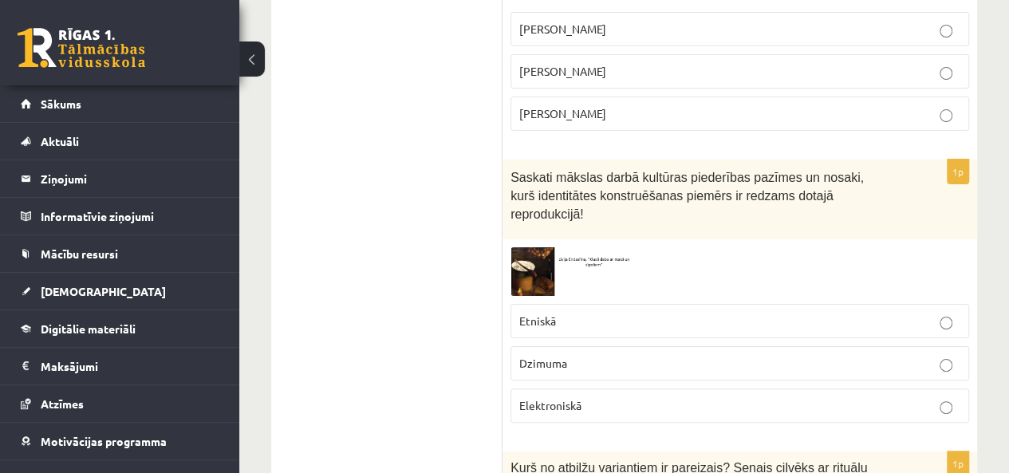
click at [535, 247] on img at bounding box center [571, 271] width 120 height 49
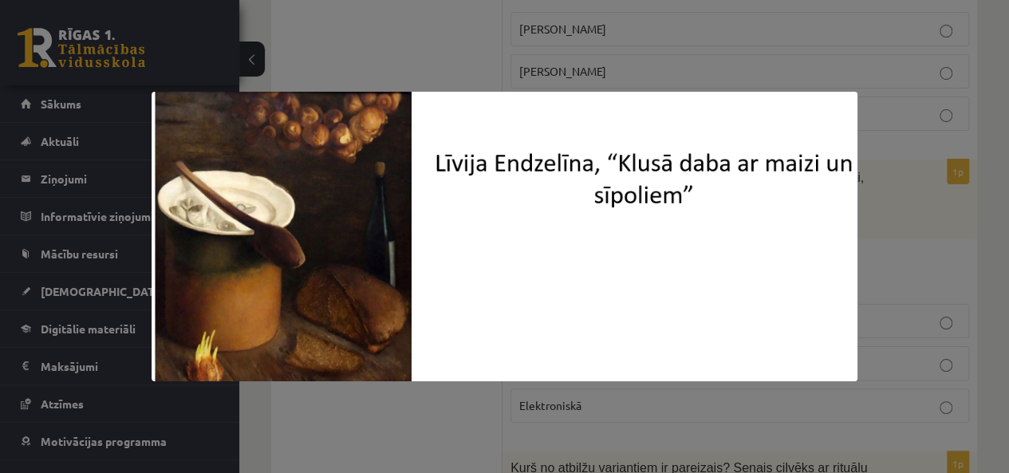
click at [345, 424] on div at bounding box center [504, 236] width 1009 height 473
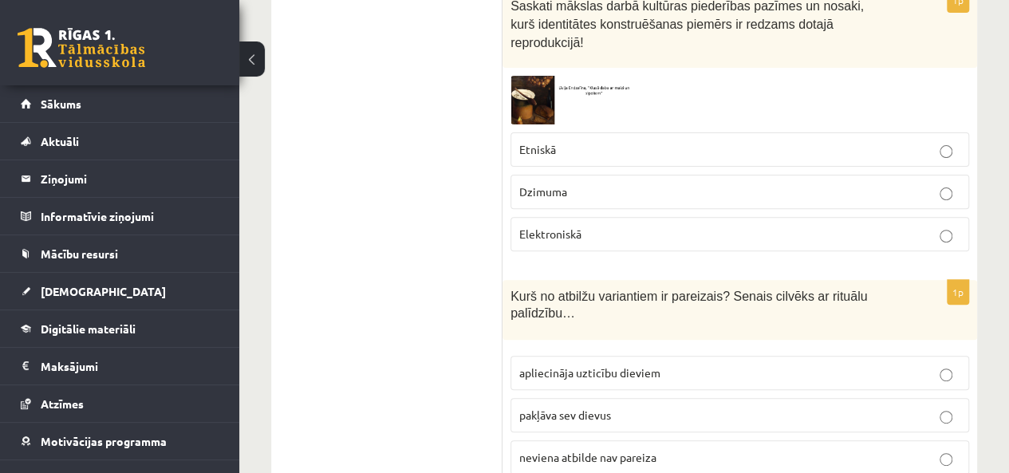
scroll to position [3231, 0]
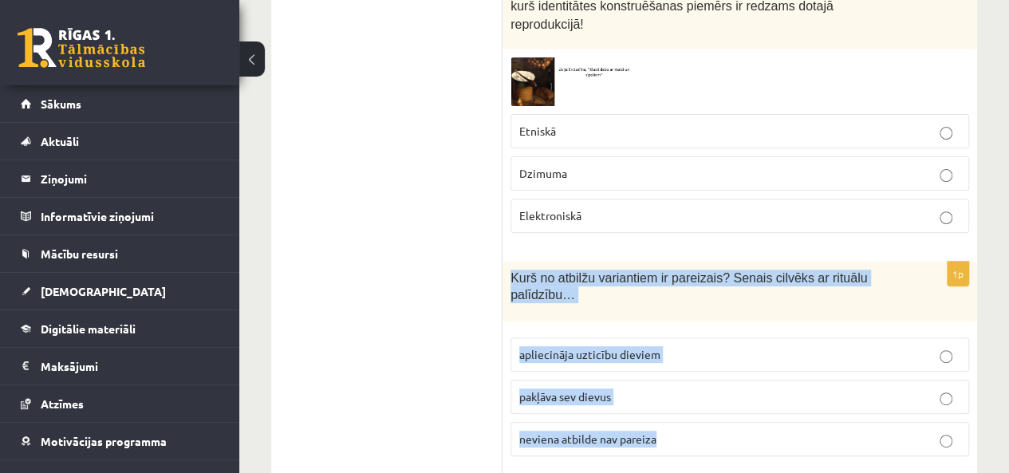
drag, startPoint x: 510, startPoint y: 161, endPoint x: 698, endPoint y: 314, distance: 242.2
click at [698, 314] on div "1p Kurš no atbilžu variantiem ir pareizais? Senais cilvēks ar rituālu palīdzību…" at bounding box center [740, 365] width 475 height 207
copy div "Kurš no atbilžu variantiem ir pareizais? Senais cilvēks ar rituālu palīdzību… a…"
click at [667, 346] on p "apliecināja uzticību dieviem" at bounding box center [739, 354] width 441 height 17
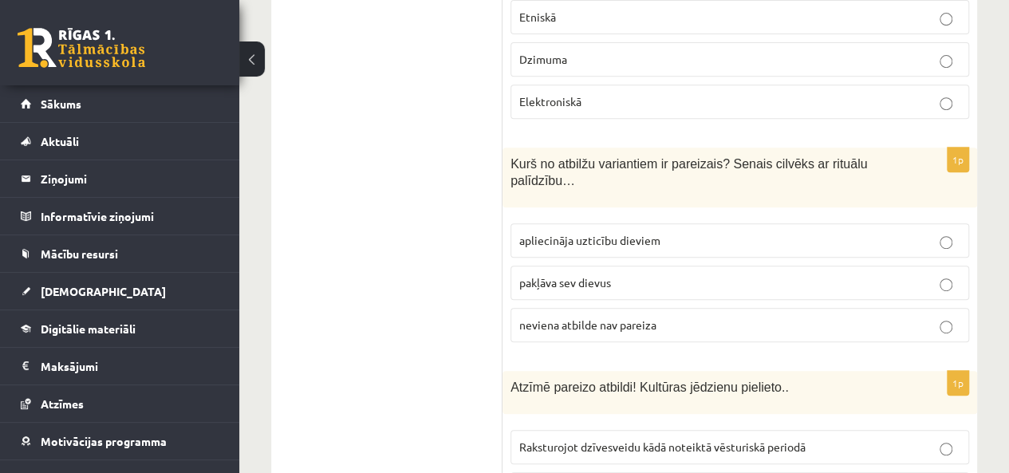
scroll to position [3399, 0]
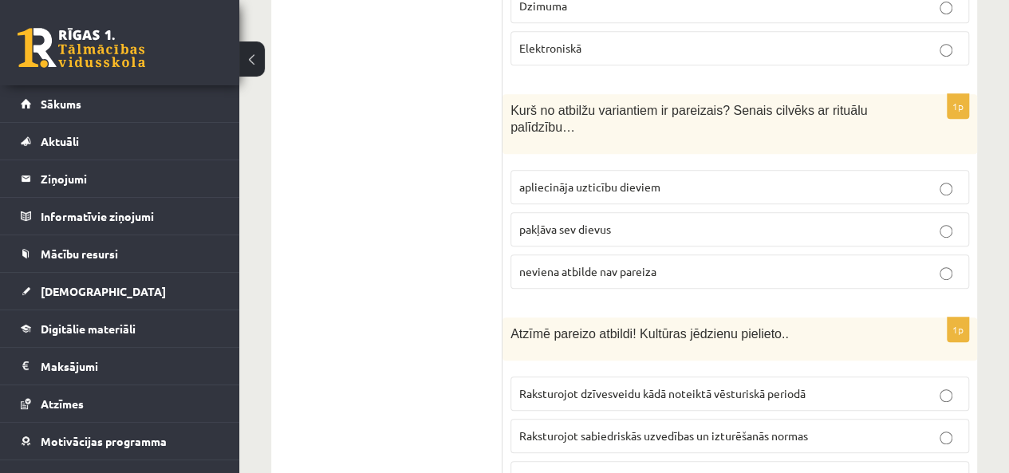
drag, startPoint x: 500, startPoint y: 219, endPoint x: 641, endPoint y: 301, distance: 163.4
click at [641, 301] on div "**********" at bounding box center [624, 420] width 706 height 7097
click at [627, 369] on fieldset "Raksturojot dzīvesveidu kādā noteiktā vēsturiskā periodā Raksturojot sabiedrisk…" at bounding box center [740, 435] width 459 height 132
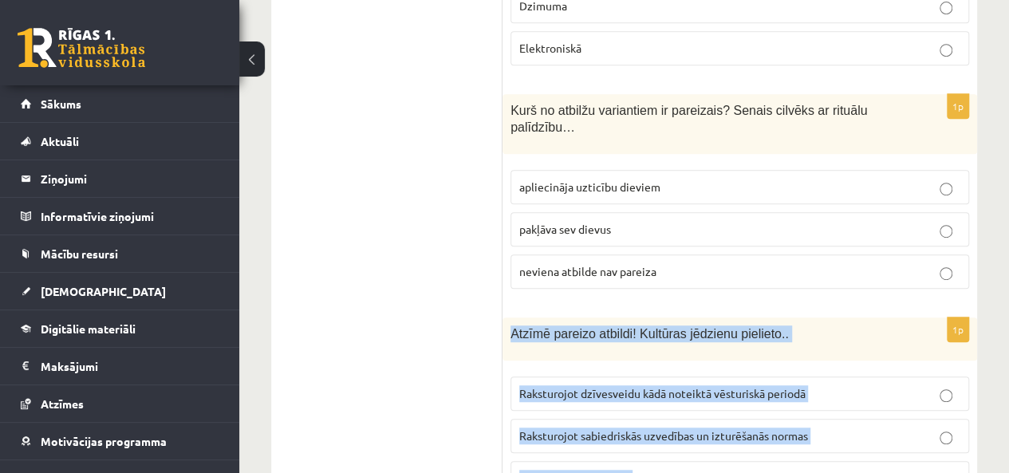
drag, startPoint x: 511, startPoint y: 220, endPoint x: 653, endPoint y: 365, distance: 202.5
click at [653, 365] on div "1p Atzīmē pareizo atbildi! Kultūras jēdzienu pielieto.. Raksturojot dzīvesveidu…" at bounding box center [740, 413] width 475 height 191
copy div "Atzīmē pareizo atbildi! Kultūras jēdzienu pielieto.. Raksturojot dzīvesveidu kā…"
click at [753, 390] on div "1p Atzīmē pareizo atbildi! Kultūras jēdzienu pielieto.. Raksturojot dzīvesveidu…" at bounding box center [740, 413] width 475 height 191
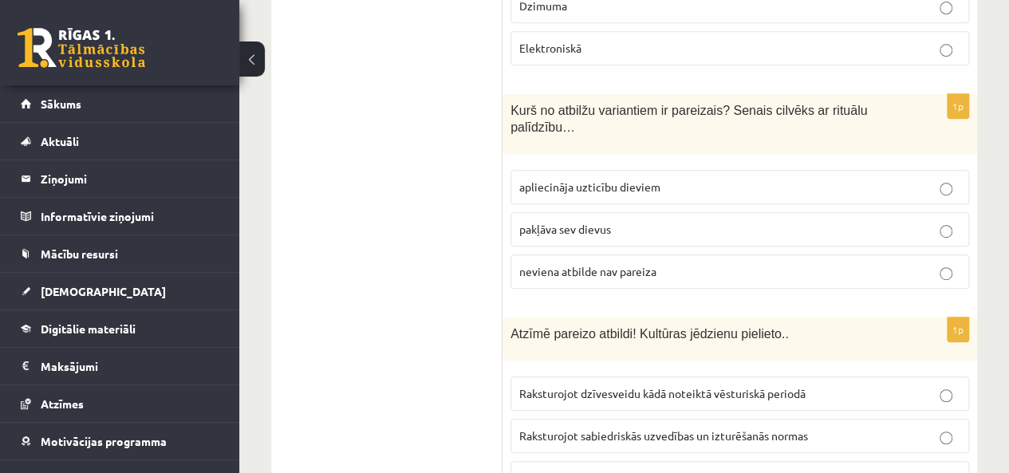
click at [674, 470] on p "Abas atbildes pareizas." at bounding box center [739, 478] width 441 height 17
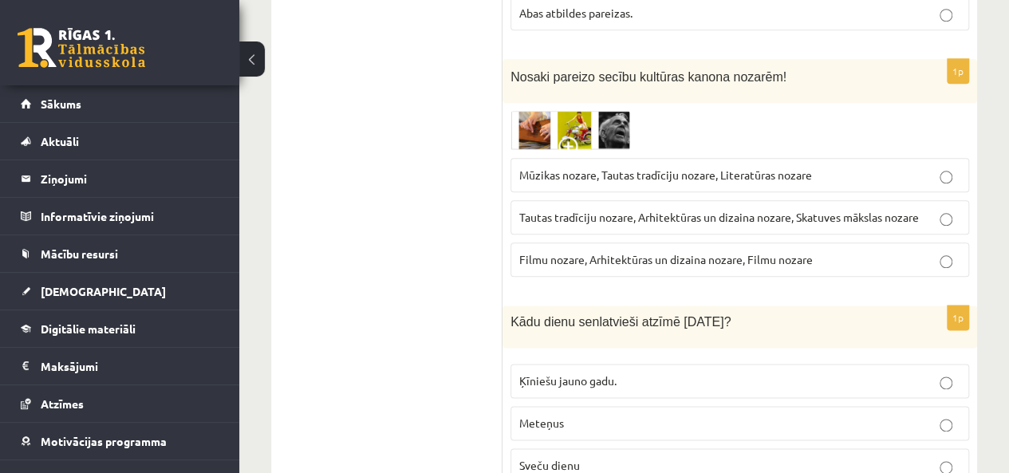
scroll to position [3868, 0]
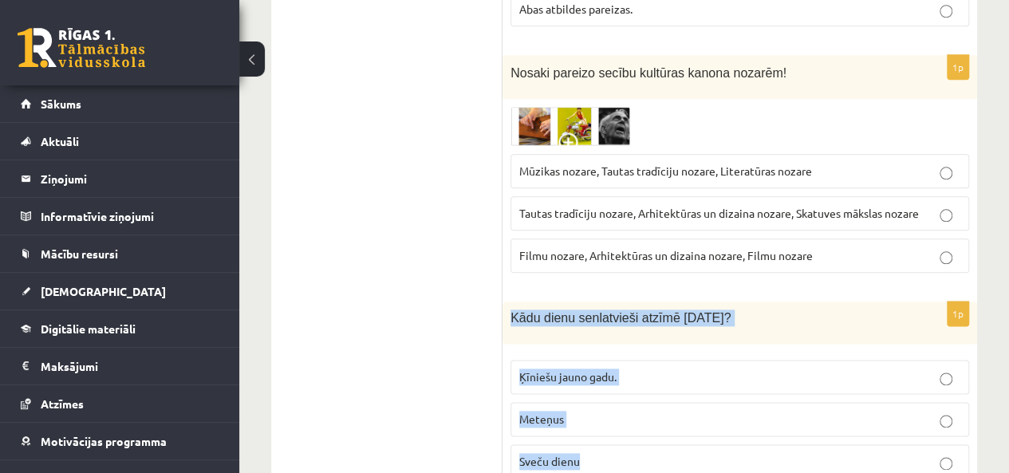
drag, startPoint x: 507, startPoint y: 199, endPoint x: 600, endPoint y: 331, distance: 162.0
click at [600, 331] on div "1p Kādu dienu senlatvieši atzīmē 2.februārī? Ķīniešu jauno gadu. Meteņus Sveču …" at bounding box center [740, 397] width 475 height 191
copy div "Kādu dienu senlatvieši atzīmē 2.februārī? Ķīniešu jauno gadu. Meteņus Sveču die…"
click at [629, 444] on label "Sveču dienu" at bounding box center [740, 461] width 459 height 34
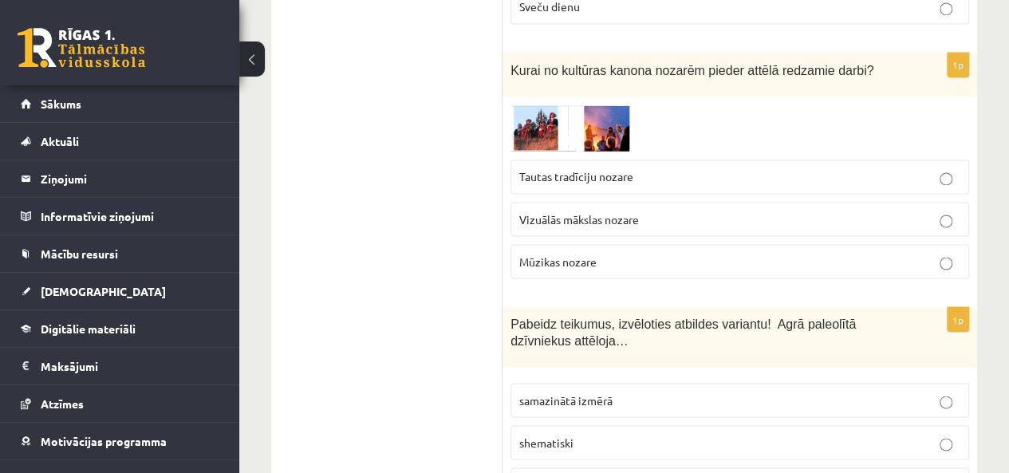
scroll to position [4323, 0]
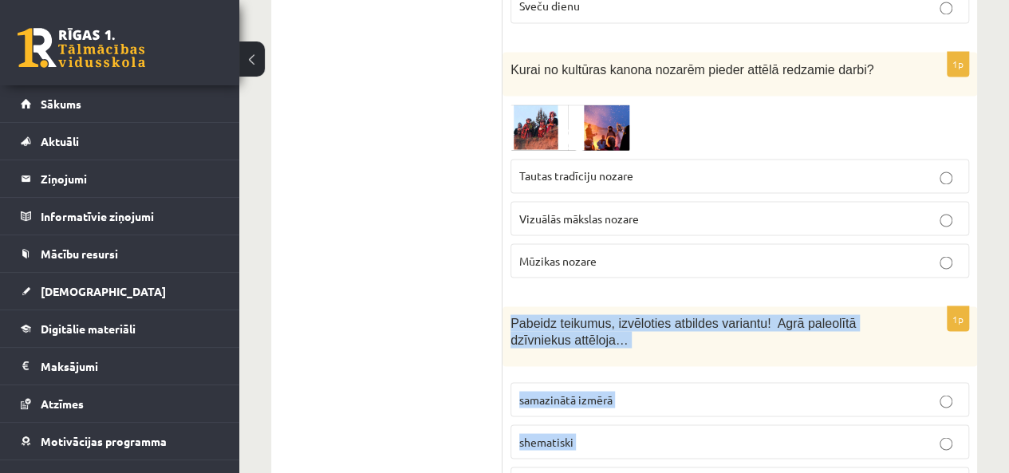
drag, startPoint x: 511, startPoint y: 205, endPoint x: 626, endPoint y: 357, distance: 190.2
click at [626, 357] on div "1p Pabeidz teikumus, izvēloties atbildes variantu! Agrā paleolītā dzīvniekus at…" at bounding box center [740, 409] width 475 height 207
copy div "Pabeidz teikumus, izvēloties atbildes variantu! Agrā paleolītā dzīvniekus attēl…"
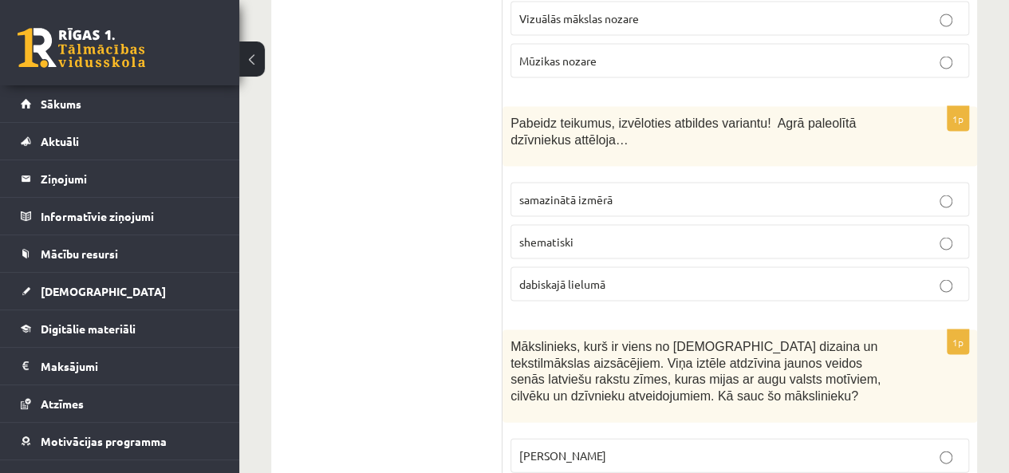
scroll to position [4525, 0]
drag, startPoint x: 506, startPoint y: 216, endPoint x: 703, endPoint y: 408, distance: 275.3
click at [703, 408] on div "1p Mākslinieks, kurš ir viens no latviešu dizaina un tekstilmākslas aizsācējiem…" at bounding box center [740, 449] width 475 height 240
copy div "Mākslinieks, kurš ir viens no latviešu dizaina un tekstilmākslas aizsācējiem. V…"
click at [653, 446] on p "Ansis Cīrulis" at bounding box center [739, 454] width 441 height 17
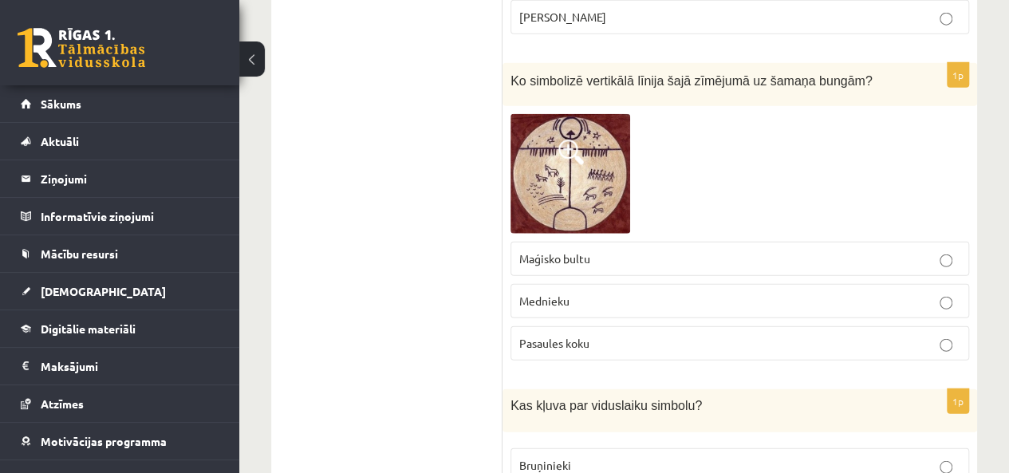
scroll to position [5137, 0]
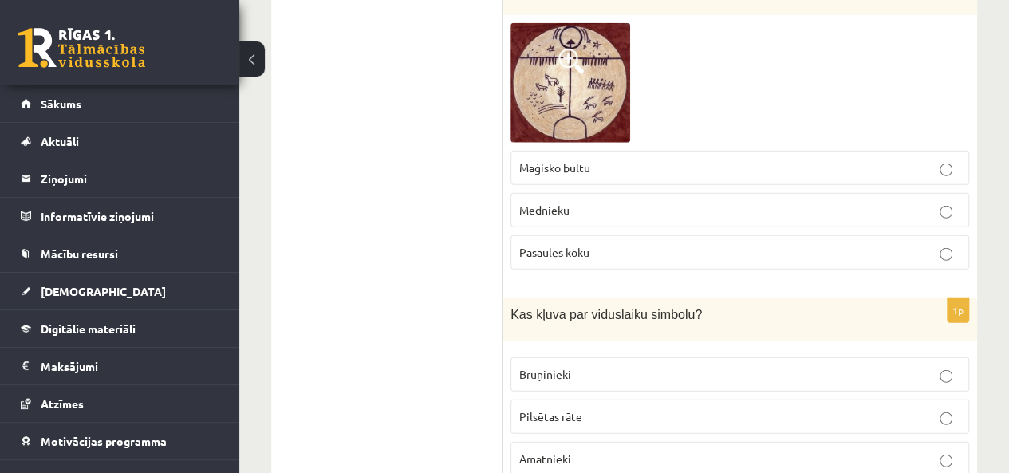
drag, startPoint x: 501, startPoint y: 191, endPoint x: 597, endPoint y: 279, distance: 130.4
click at [586, 357] on label "Bruņinieki" at bounding box center [740, 374] width 459 height 34
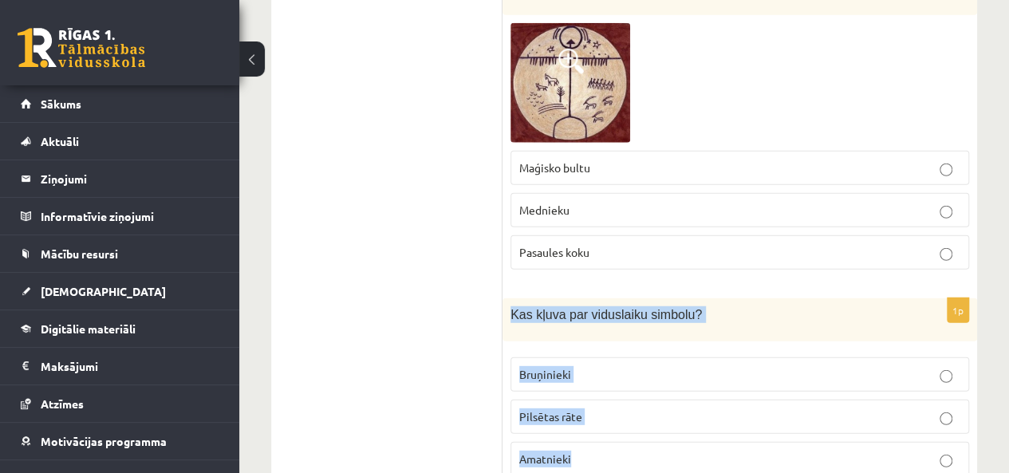
drag, startPoint x: 507, startPoint y: 186, endPoint x: 613, endPoint y: 328, distance: 176.8
click at [613, 328] on div "1p Kas kļuva par viduslaiku simbolu? Bruņinieki Pilsētas rāte Amatnieki" at bounding box center [740, 393] width 475 height 191
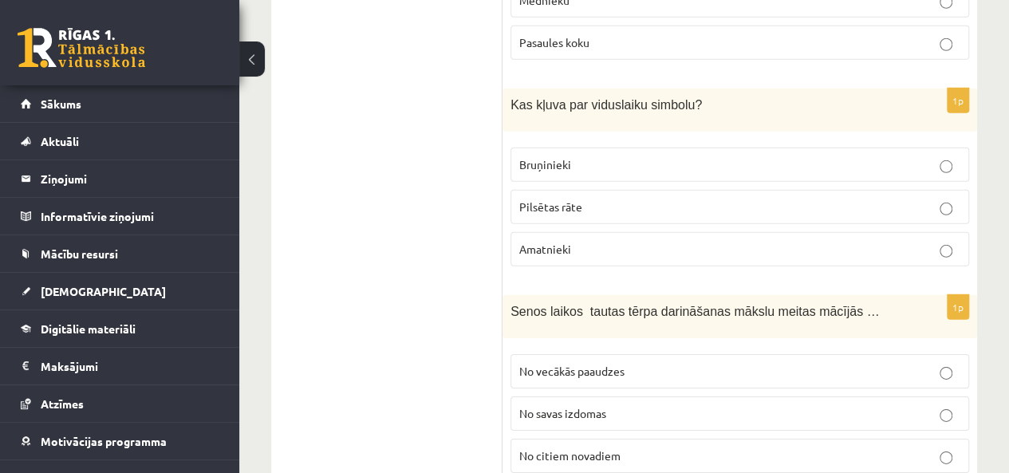
scroll to position [5348, 0]
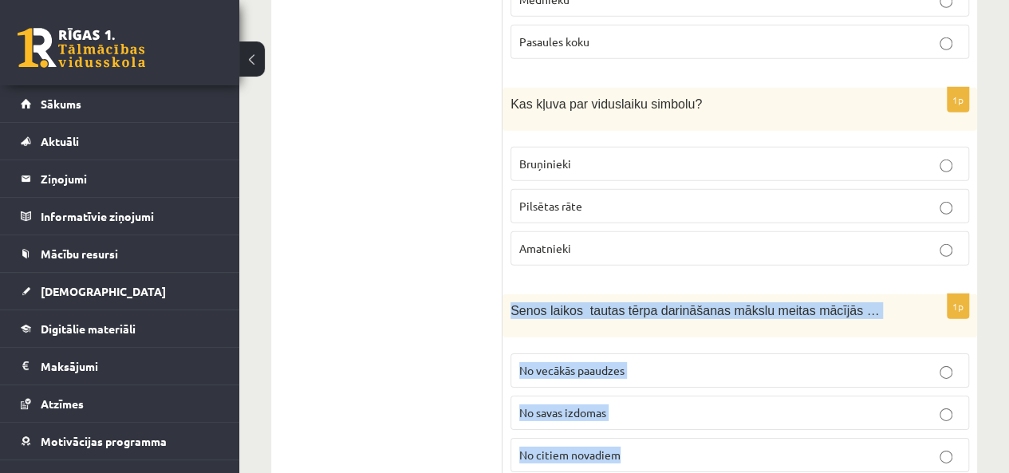
drag, startPoint x: 505, startPoint y: 184, endPoint x: 637, endPoint y: 327, distance: 195.4
click at [637, 327] on div "1p Senos laikos tautas tērpa darināšanas mākslu meitas mācījās … No vecākās paa…" at bounding box center [740, 389] width 475 height 191
click at [612, 363] on span "No vecākās paaudzes" at bounding box center [571, 370] width 105 height 14
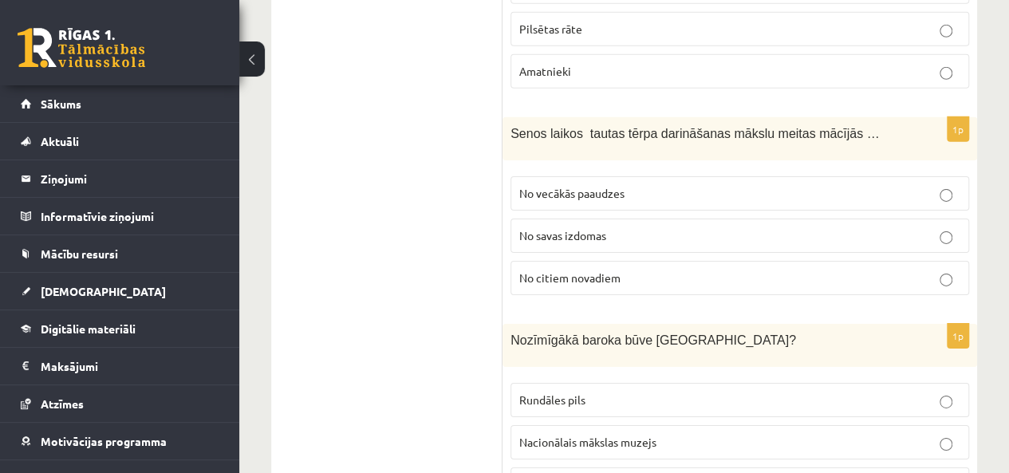
scroll to position [5528, 0]
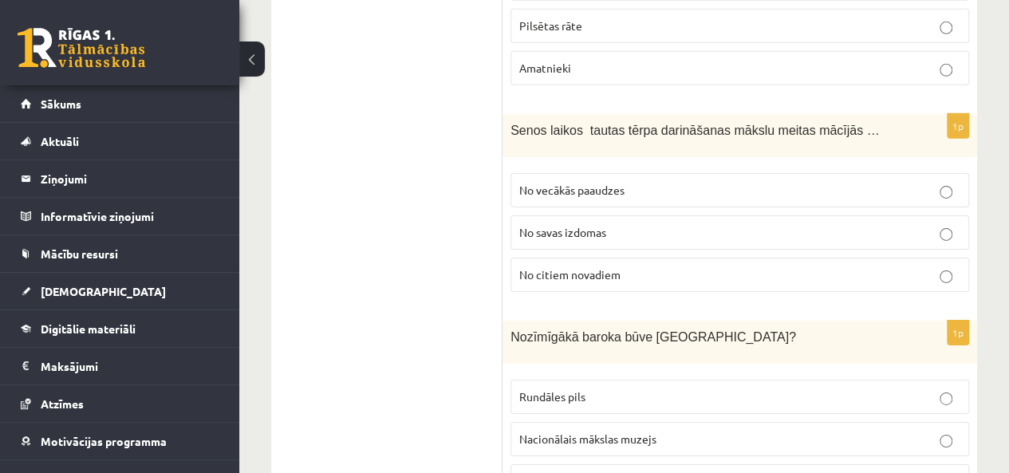
drag, startPoint x: 509, startPoint y: 205, endPoint x: 612, endPoint y: 226, distance: 105.0
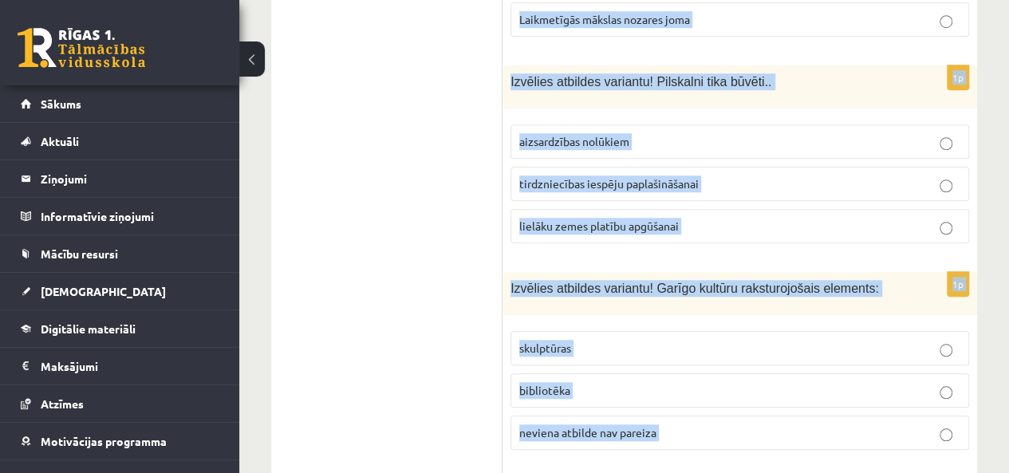
scroll to position [6789, 0]
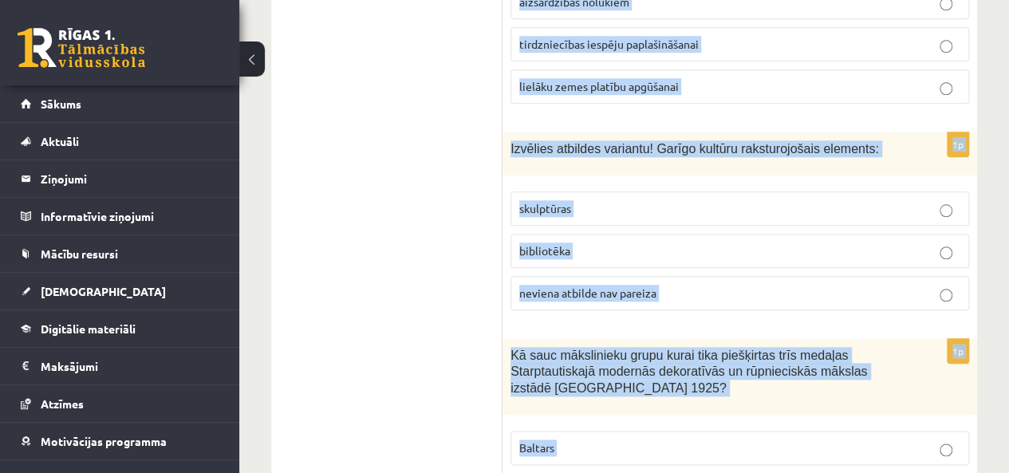
drag, startPoint x: 508, startPoint y: 210, endPoint x: 835, endPoint y: 483, distance: 426.0
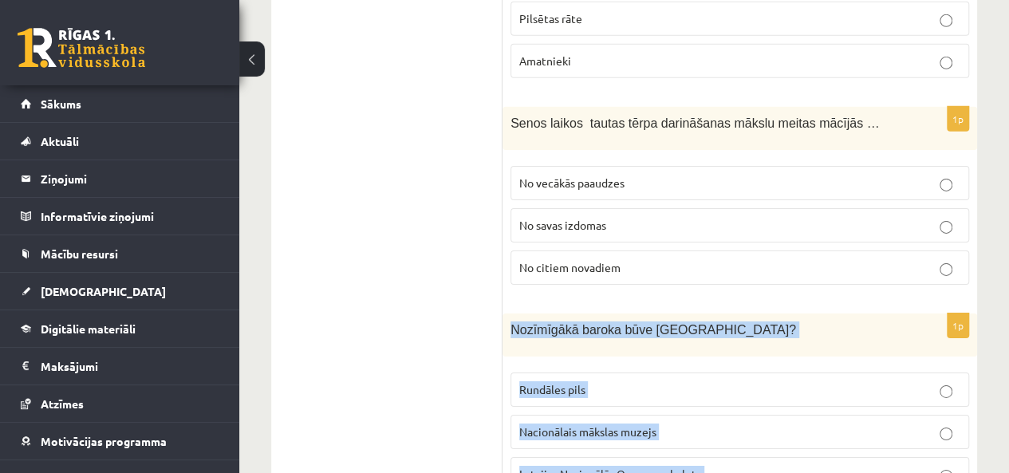
scroll to position [5517, 0]
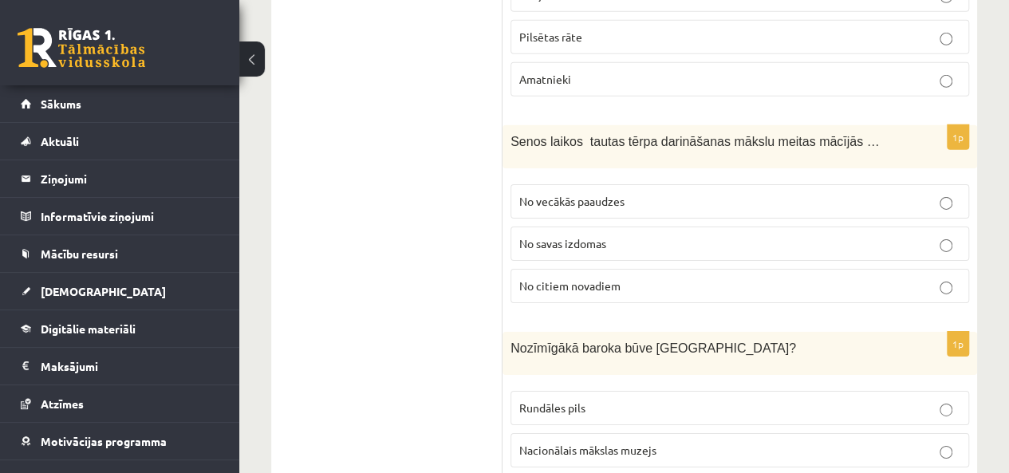
click at [622, 400] on p "Rundāles pils" at bounding box center [739, 408] width 441 height 17
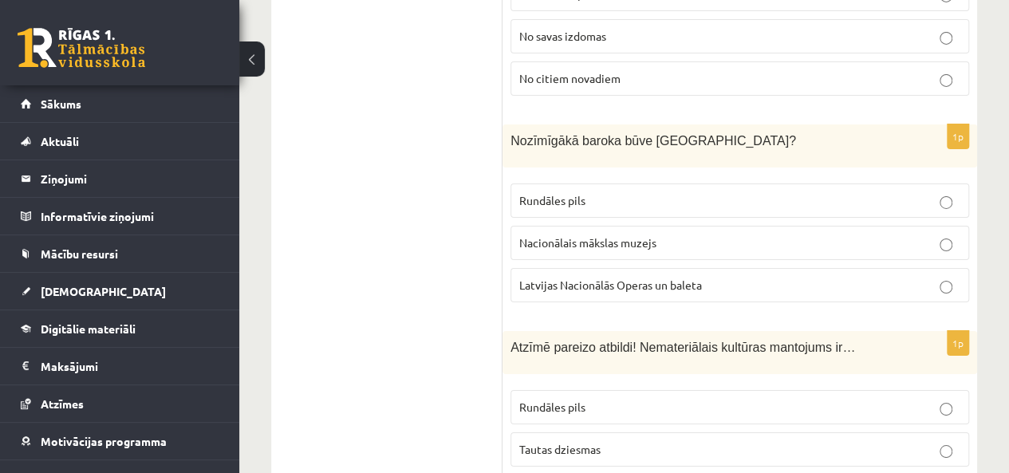
scroll to position [5726, 0]
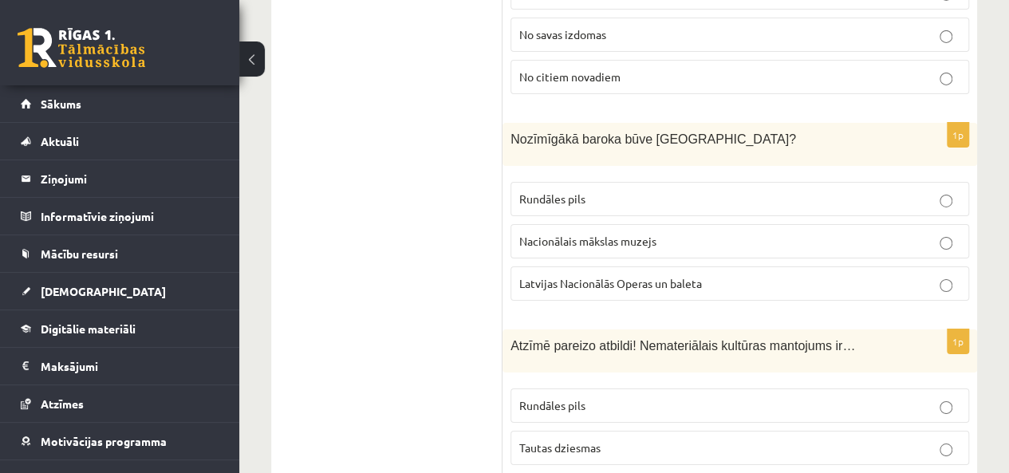
click at [616, 431] on label "Tautas dziesmas" at bounding box center [740, 448] width 459 height 34
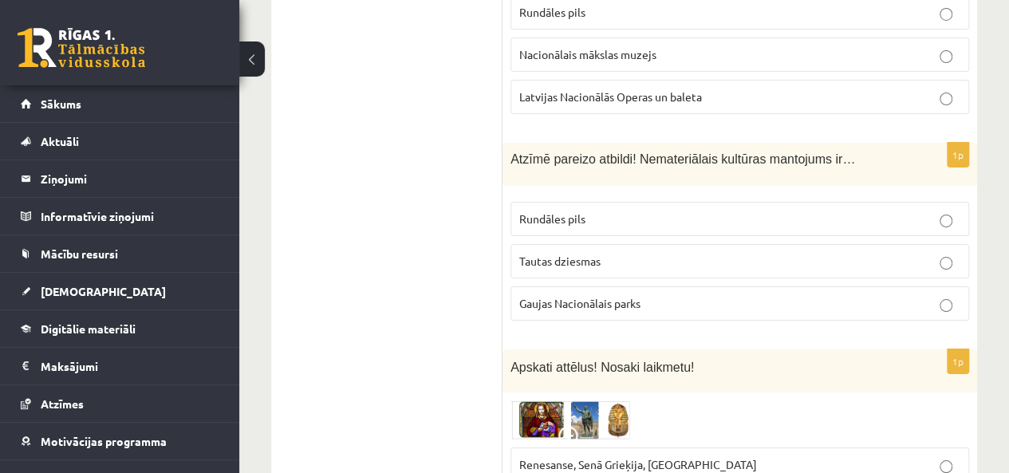
scroll to position [5943, 0]
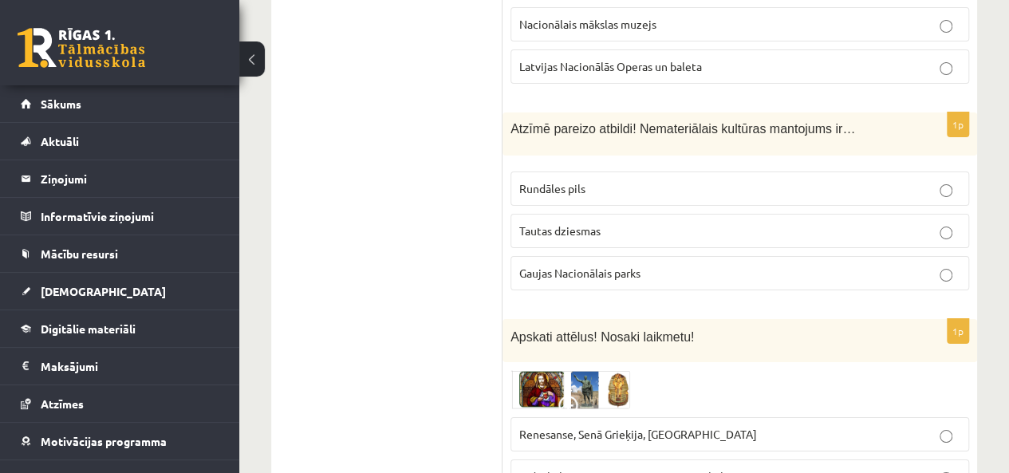
click at [705, 460] on label "Viduslaiki, Senā Roma, tuvo austrumu kultūra" at bounding box center [740, 477] width 459 height 34
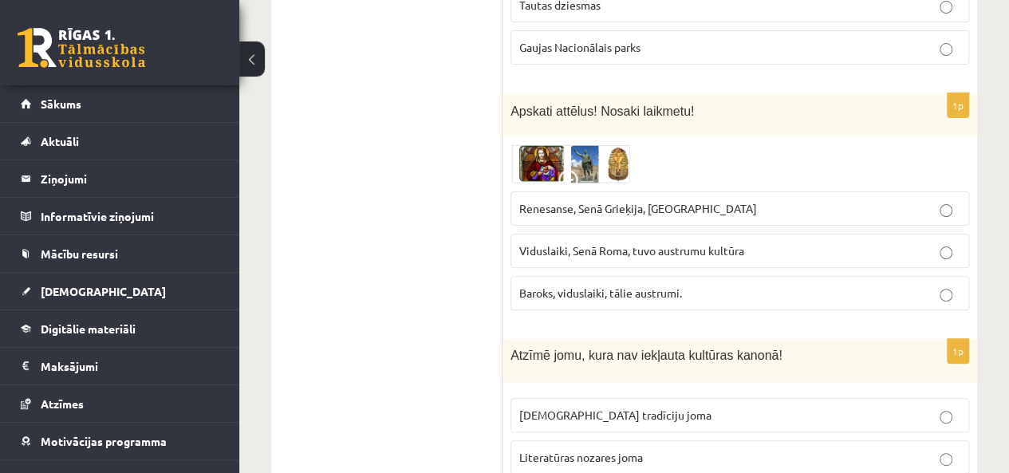
scroll to position [6174, 0]
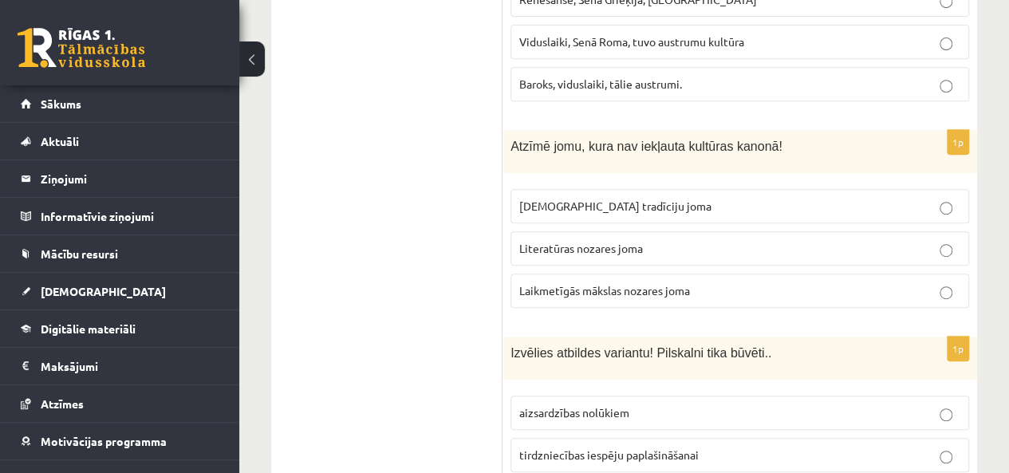
scroll to position [6405, 0]
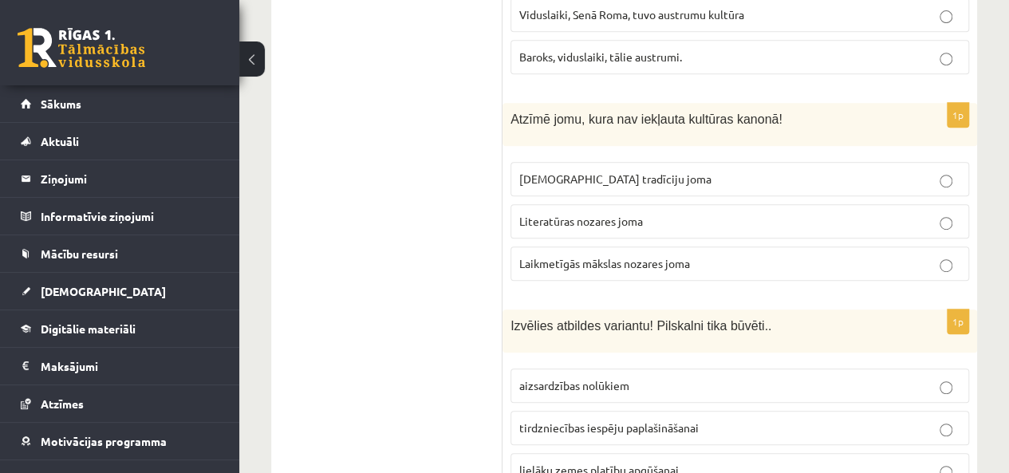
click at [589, 369] on label "aizsardzības nolūkiem" at bounding box center [740, 386] width 459 height 34
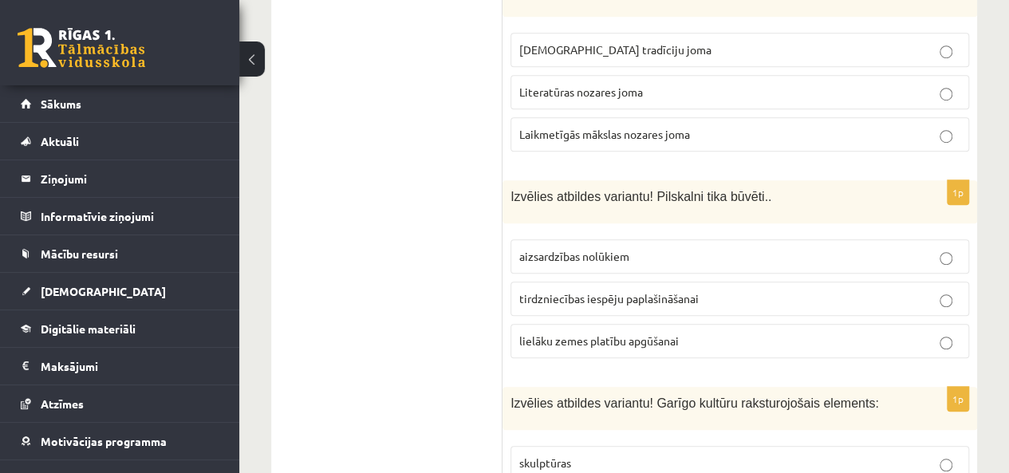
scroll to position [6576, 0]
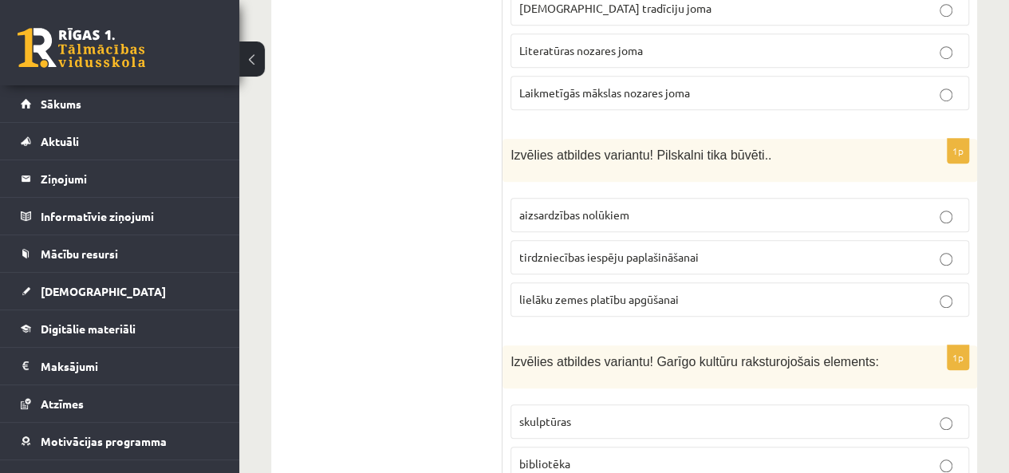
click at [600, 456] on p "bibliotēka" at bounding box center [739, 464] width 441 height 17
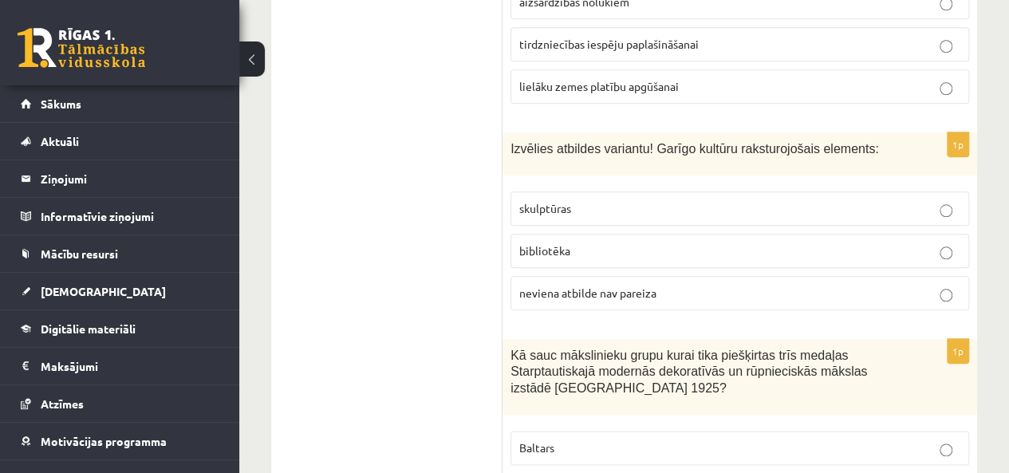
click at [641, 440] on p "Baltars" at bounding box center [739, 448] width 441 height 17
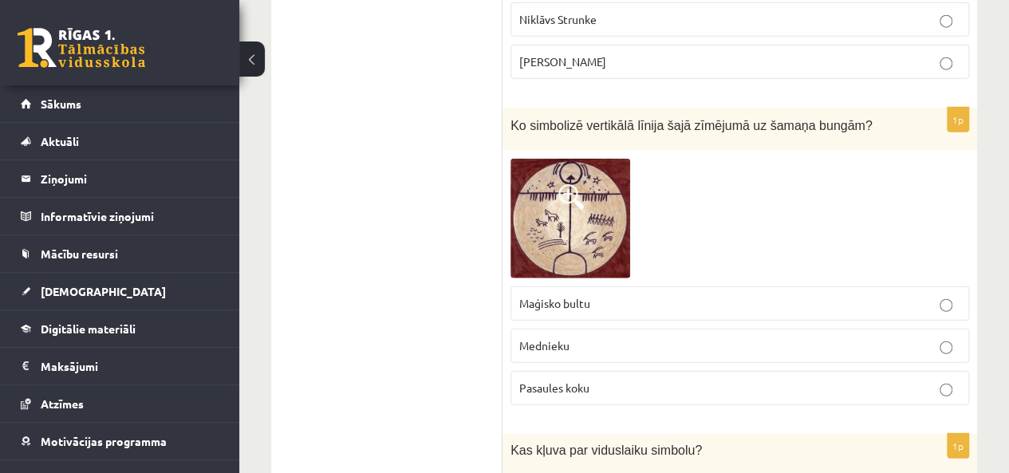
scroll to position [4874, 0]
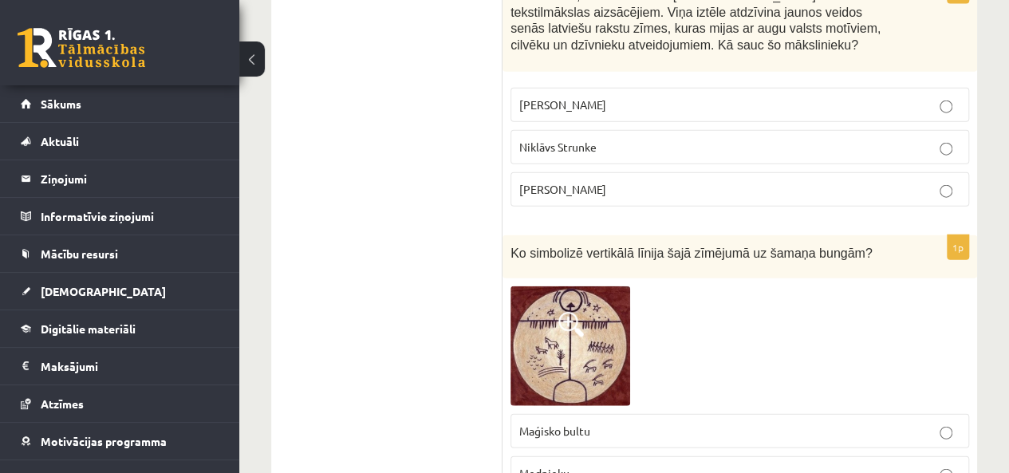
click at [570, 465] on p "Mednieku" at bounding box center [739, 473] width 441 height 17
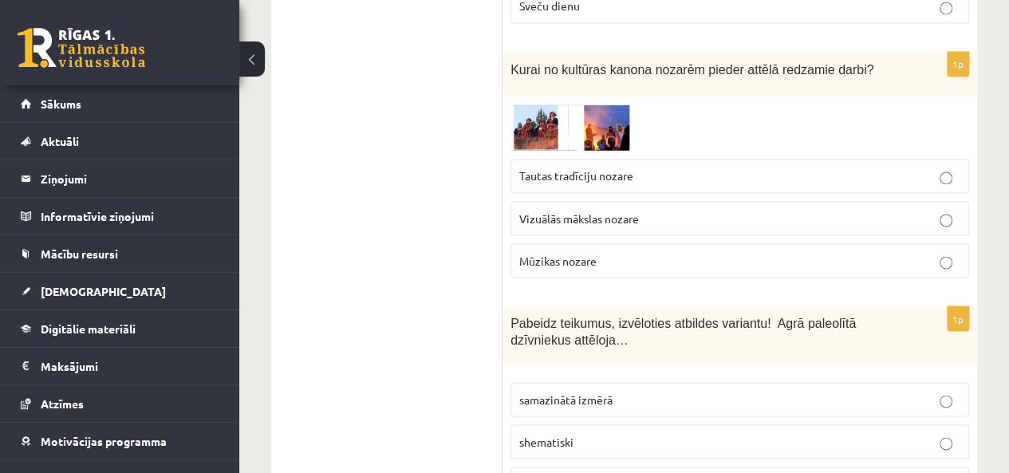
scroll to position [4154, 0]
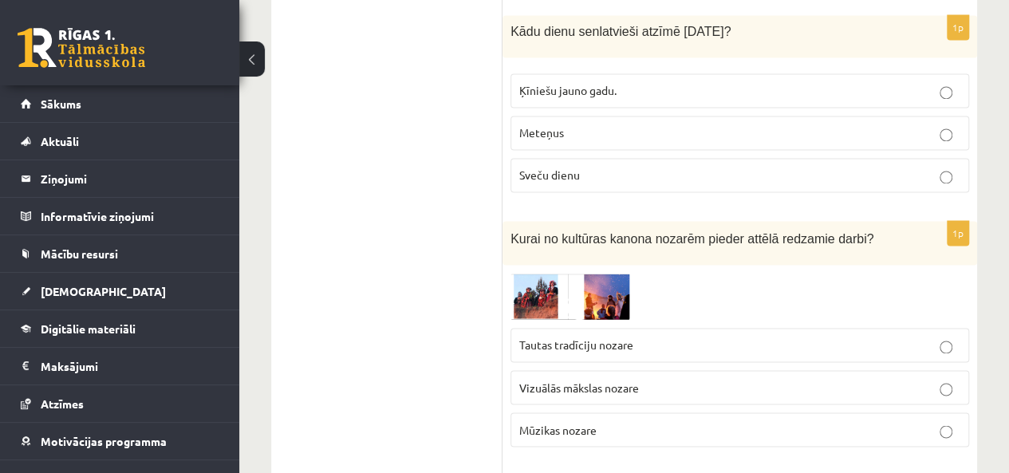
click at [541, 273] on img at bounding box center [571, 296] width 120 height 47
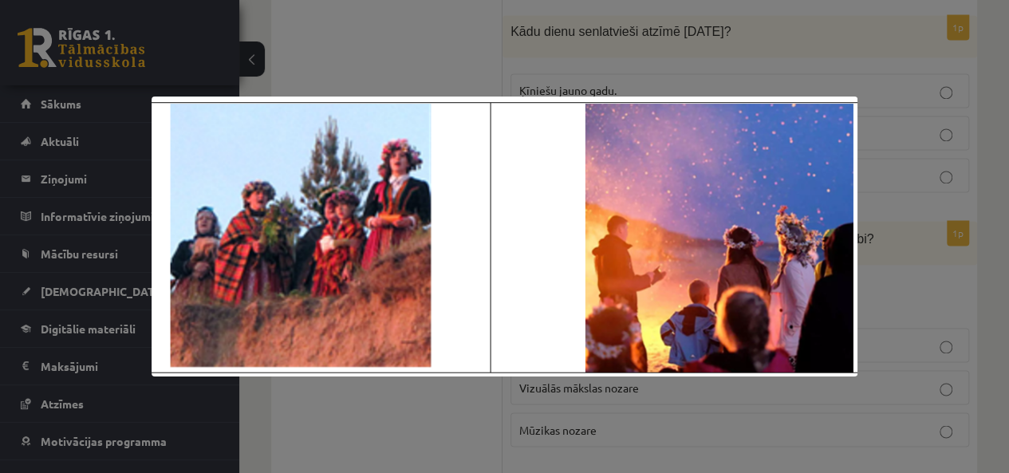
click at [740, 69] on div at bounding box center [504, 236] width 1009 height 473
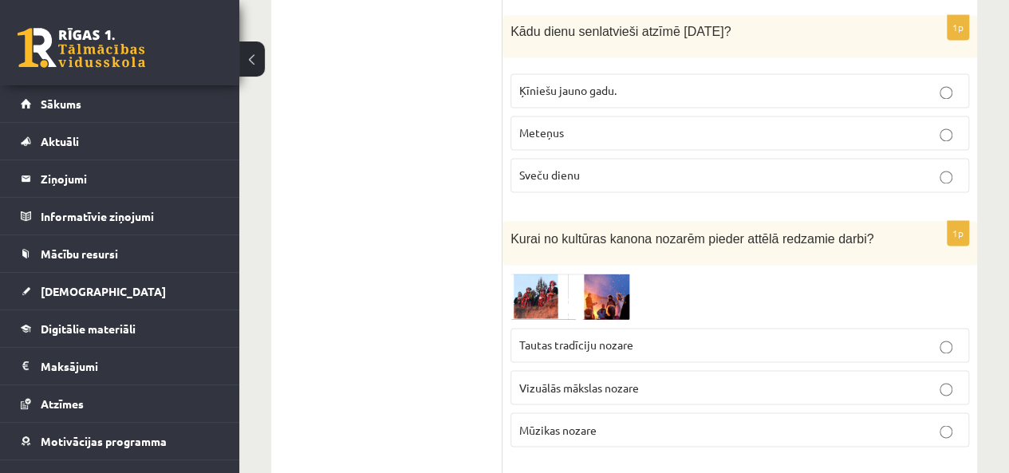
click at [598, 337] on span "Tautas tradīciju nozare" at bounding box center [576, 344] width 114 height 14
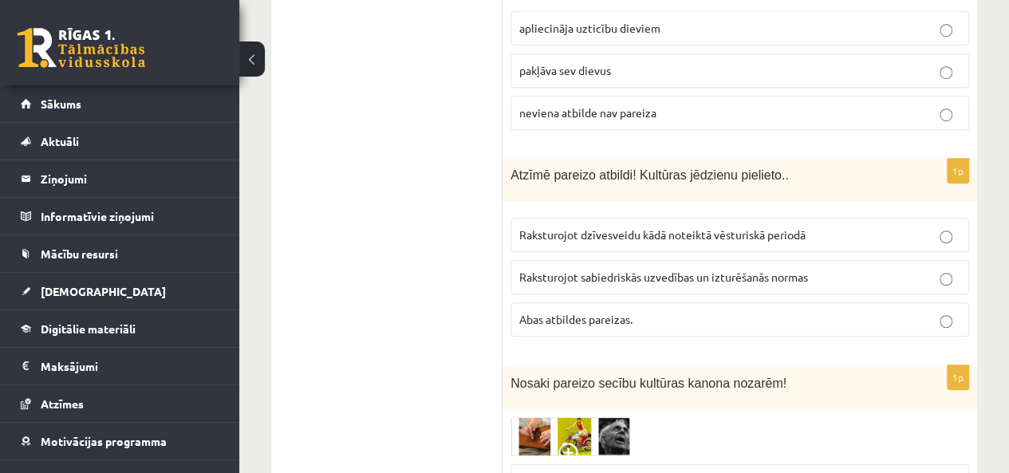
scroll to position [3625, 0]
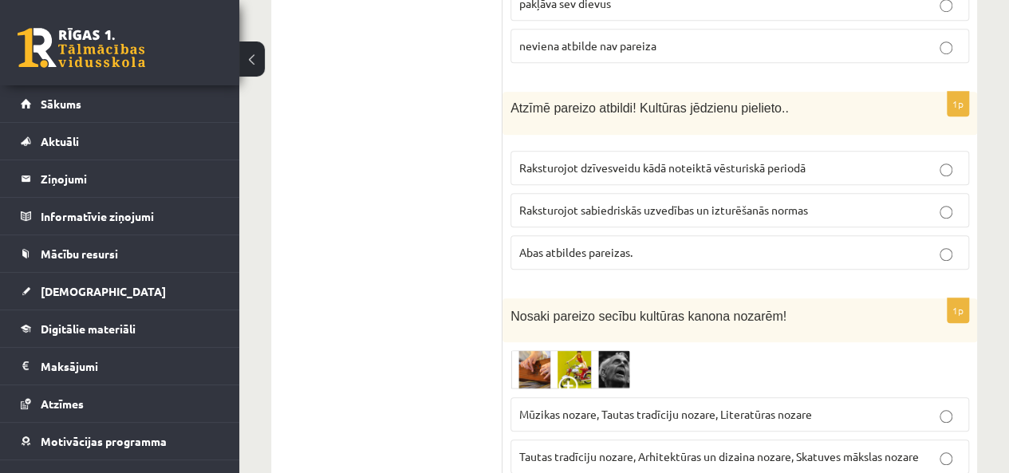
click at [557, 350] on img at bounding box center [571, 369] width 120 height 39
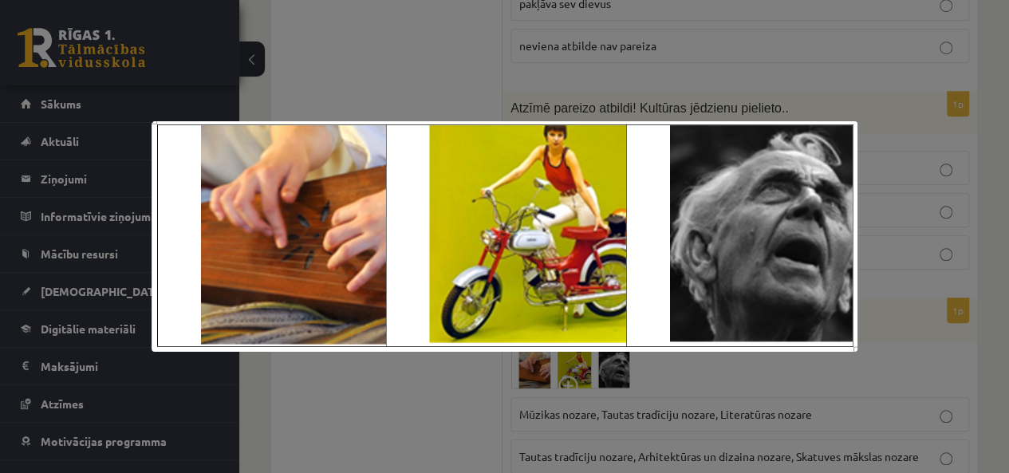
click at [353, 408] on div at bounding box center [504, 236] width 1009 height 473
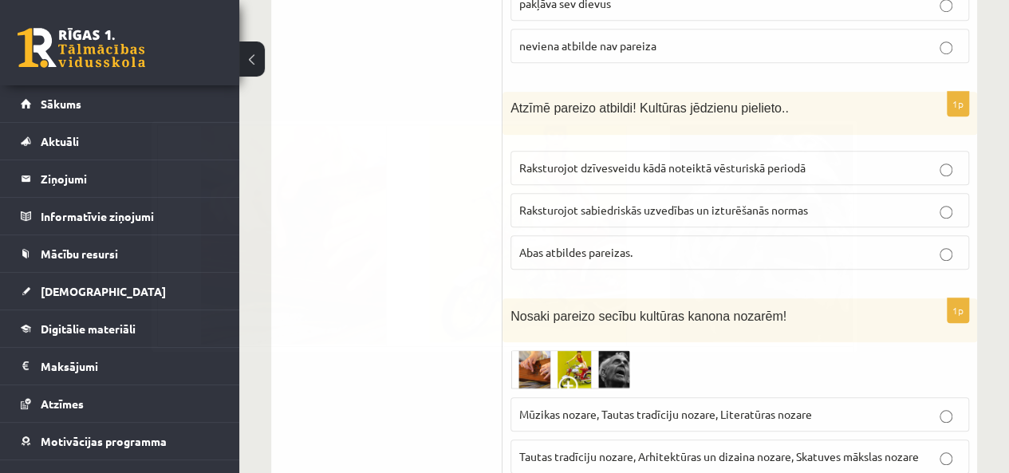
click at [587, 350] on img at bounding box center [571, 369] width 120 height 39
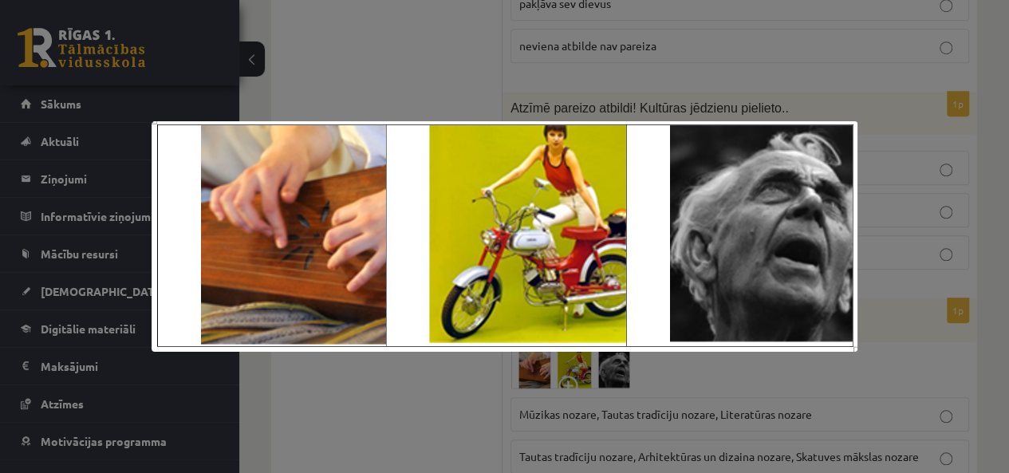
click at [438, 374] on div at bounding box center [504, 236] width 1009 height 473
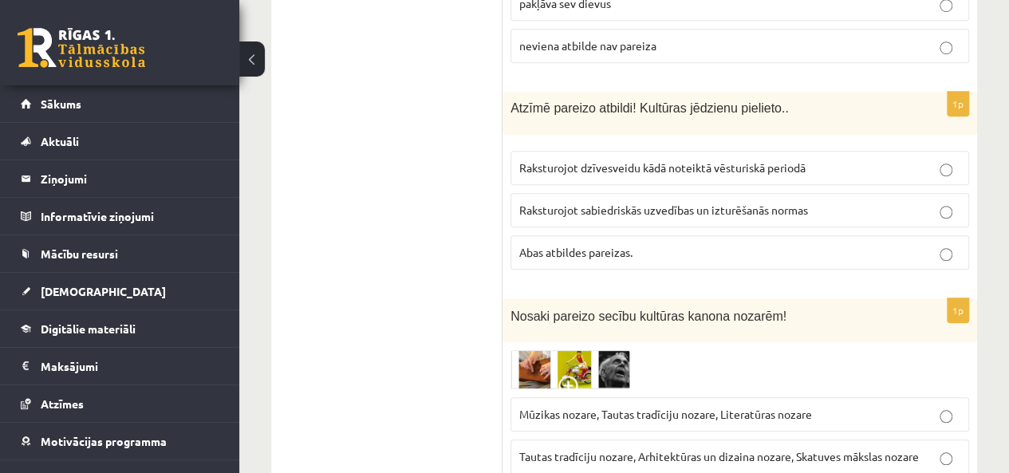
click at [586, 407] on span "Mūzikas nozare, Tautas tradīciju nozare, Literatūras nozare" at bounding box center [665, 414] width 293 height 14
click at [558, 350] on img at bounding box center [571, 369] width 120 height 39
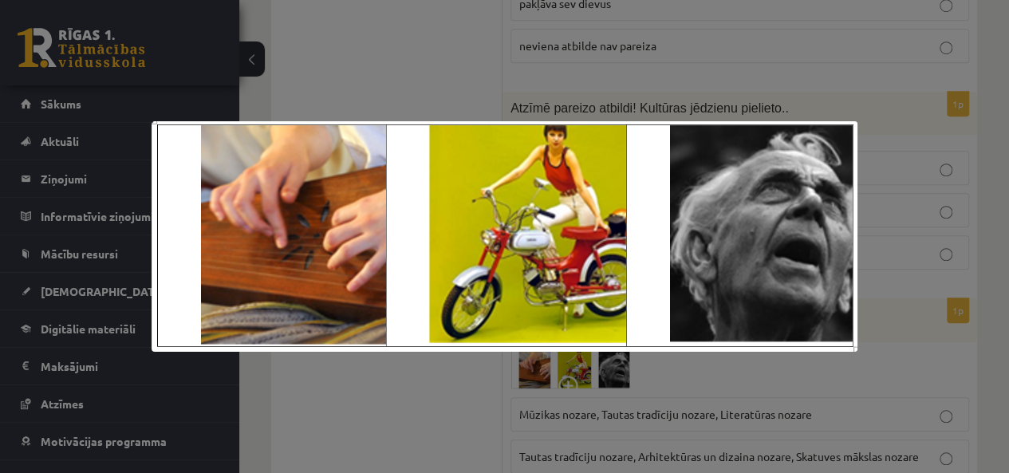
click at [451, 357] on div at bounding box center [504, 236] width 1009 height 473
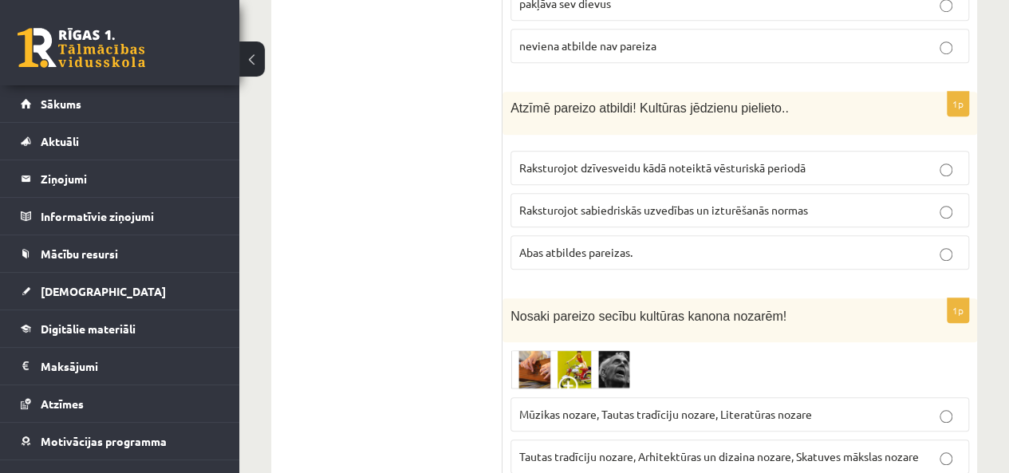
click at [558, 350] on img at bounding box center [571, 369] width 120 height 39
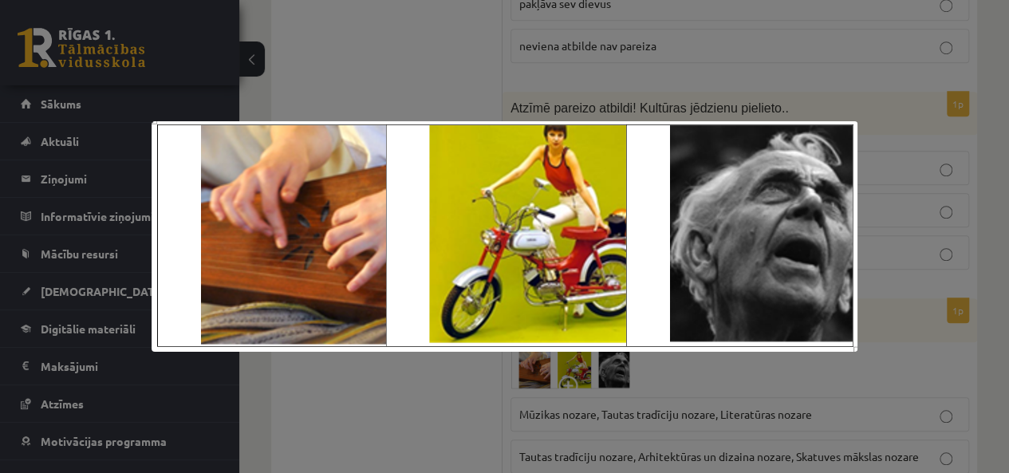
click at [476, 349] on img at bounding box center [505, 236] width 707 height 231
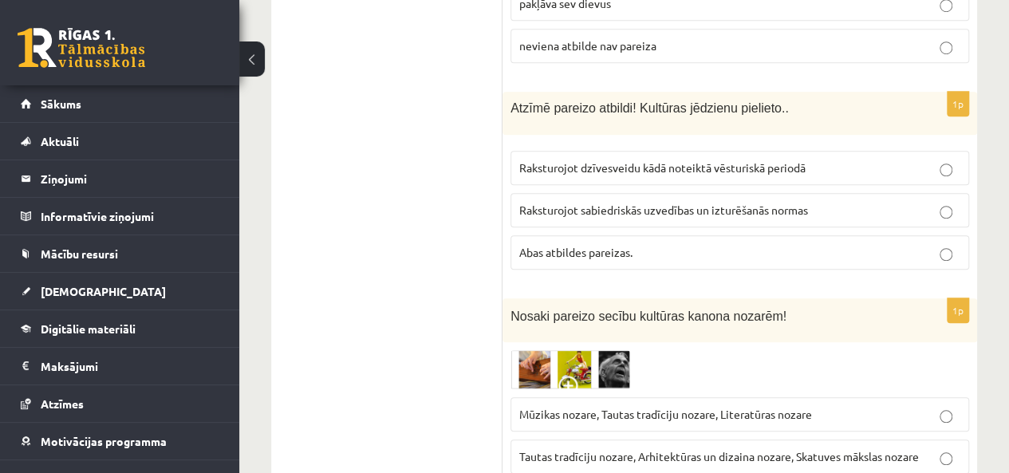
click at [583, 350] on img at bounding box center [571, 369] width 120 height 39
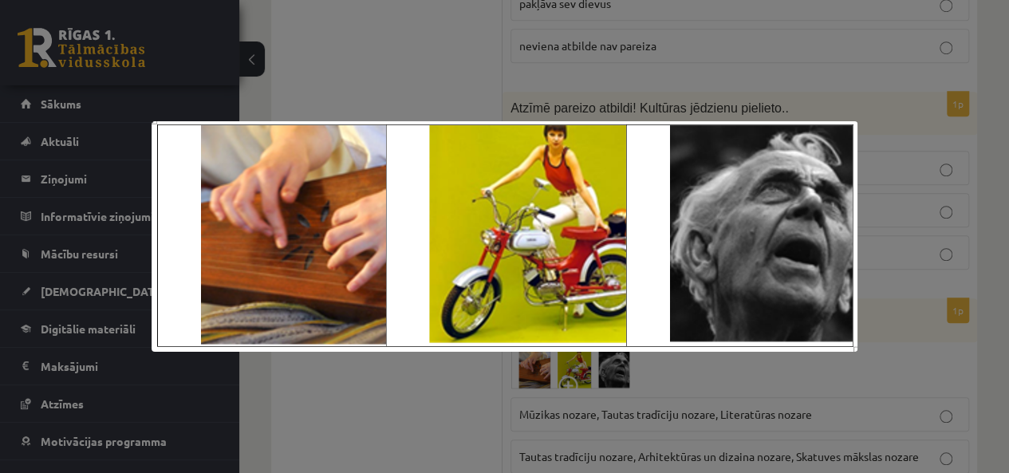
click at [470, 358] on div at bounding box center [504, 236] width 1009 height 473
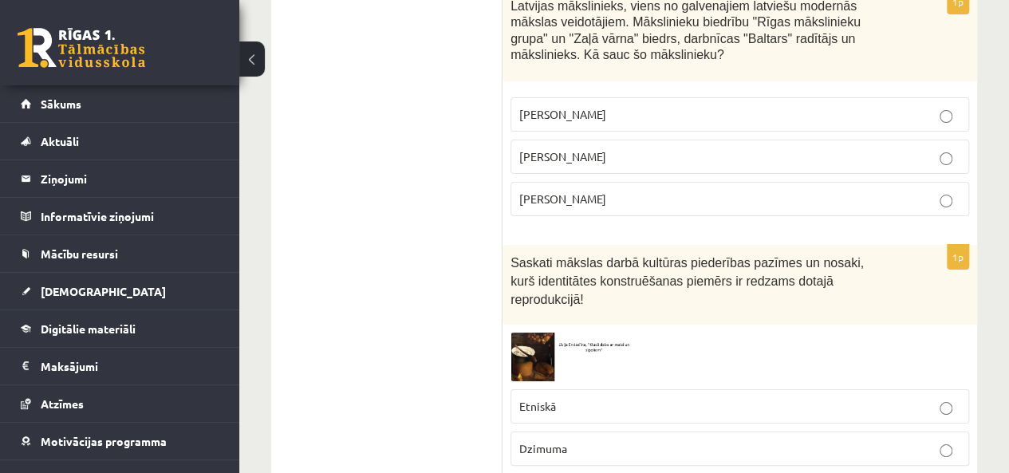
scroll to position [2933, 0]
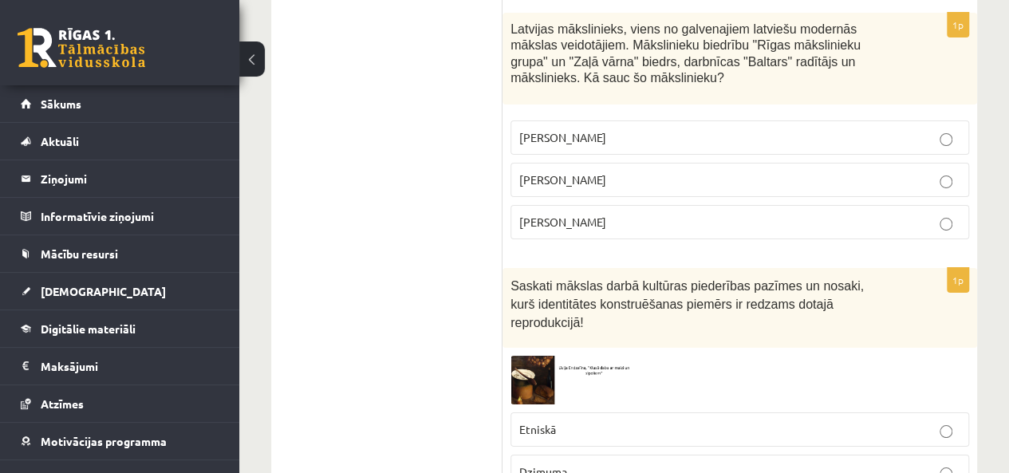
click at [539, 356] on img at bounding box center [571, 380] width 120 height 49
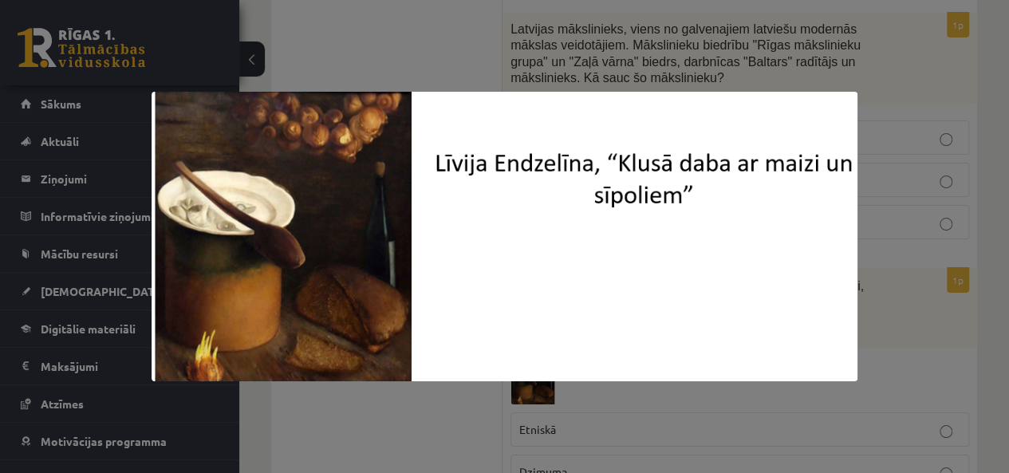
click at [439, 408] on div at bounding box center [504, 236] width 1009 height 473
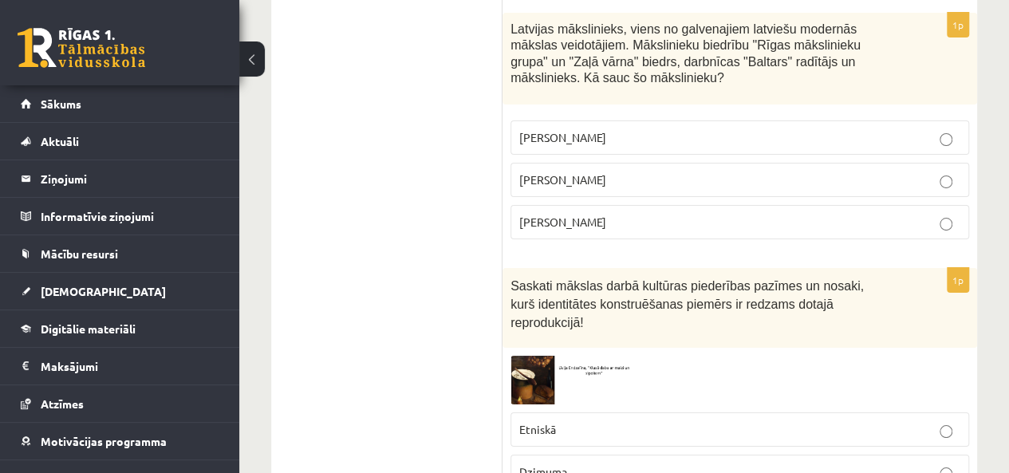
click at [534, 356] on img at bounding box center [571, 380] width 120 height 49
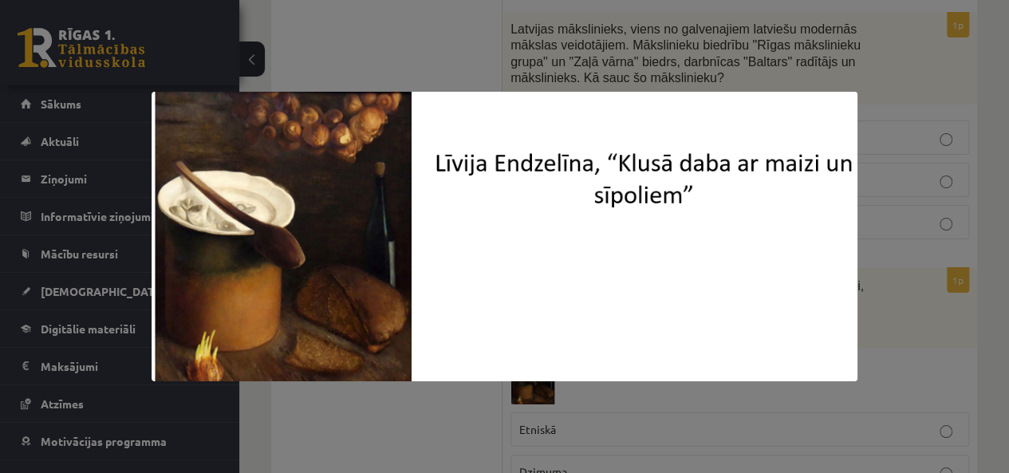
click at [453, 391] on div at bounding box center [504, 236] width 1009 height 473
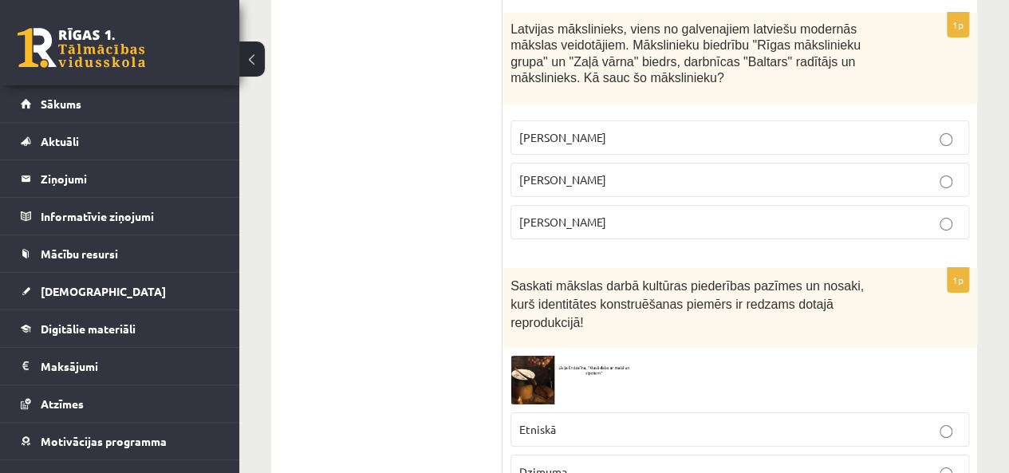
click at [581, 412] on label "Etniskā" at bounding box center [740, 429] width 459 height 34
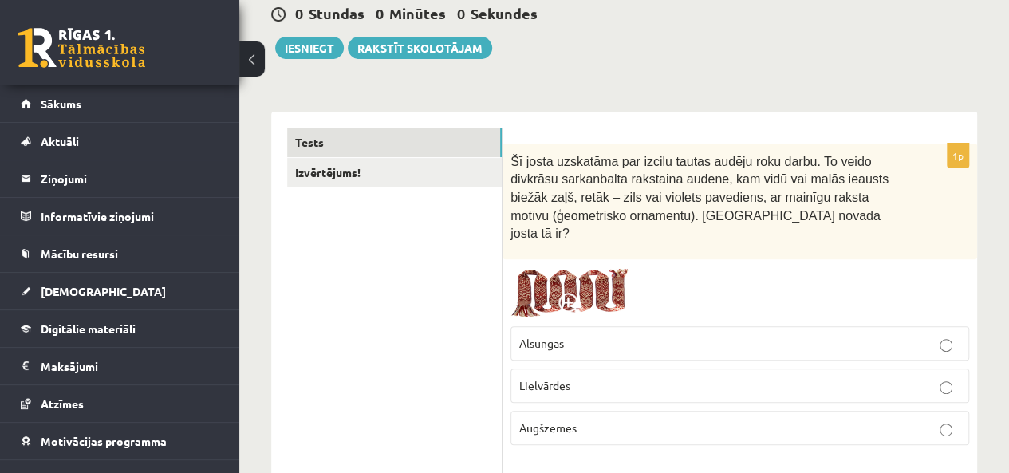
scroll to position [0, 0]
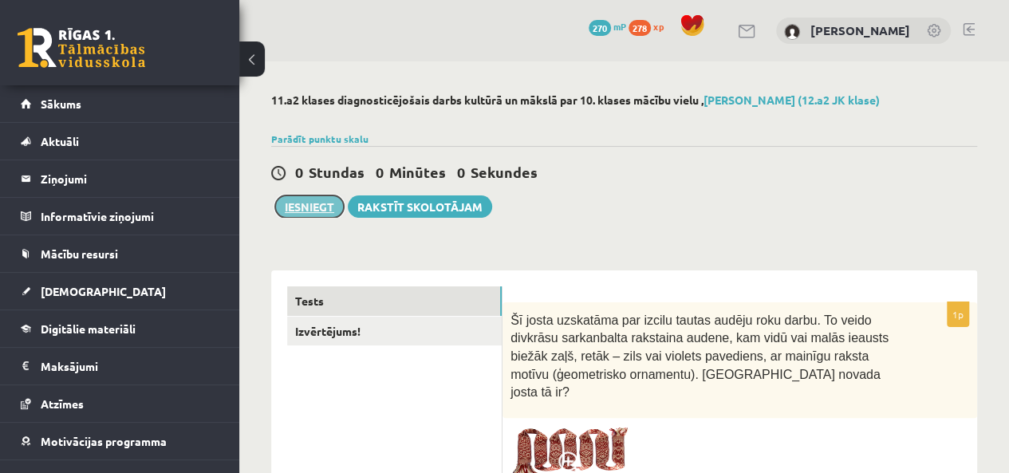
click at [302, 203] on button "Iesniegt" at bounding box center [309, 206] width 69 height 22
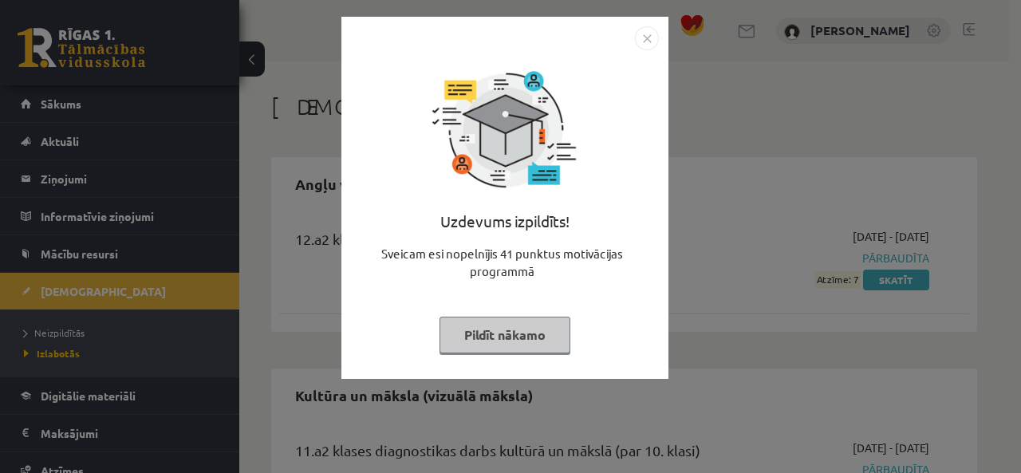
drag, startPoint x: 527, startPoint y: 342, endPoint x: 531, endPoint y: 326, distance: 17.4
click at [531, 326] on button "Pildīt nākamo" at bounding box center [505, 335] width 131 height 37
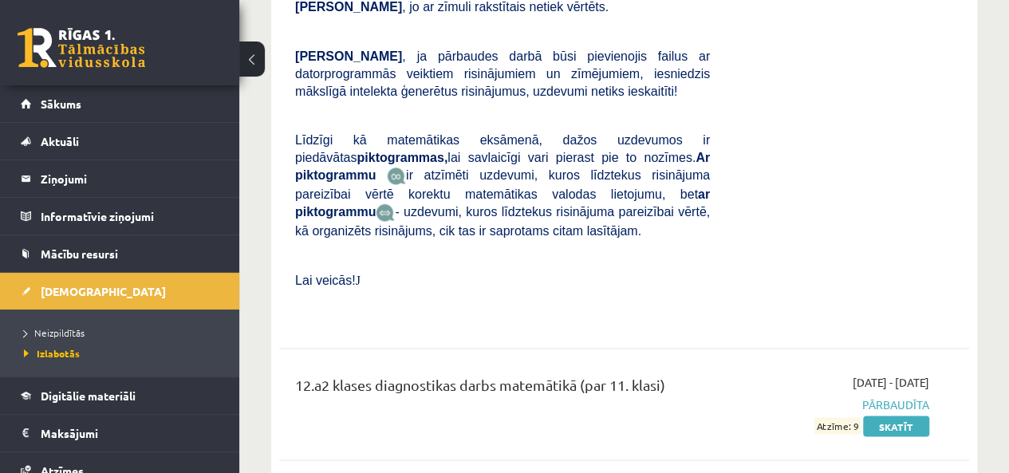
scroll to position [1119, 0]
click at [84, 322] on li "Neizpildītās" at bounding box center [123, 332] width 199 height 21
click at [69, 327] on span "Neizpildītās" at bounding box center [58, 332] width 69 height 13
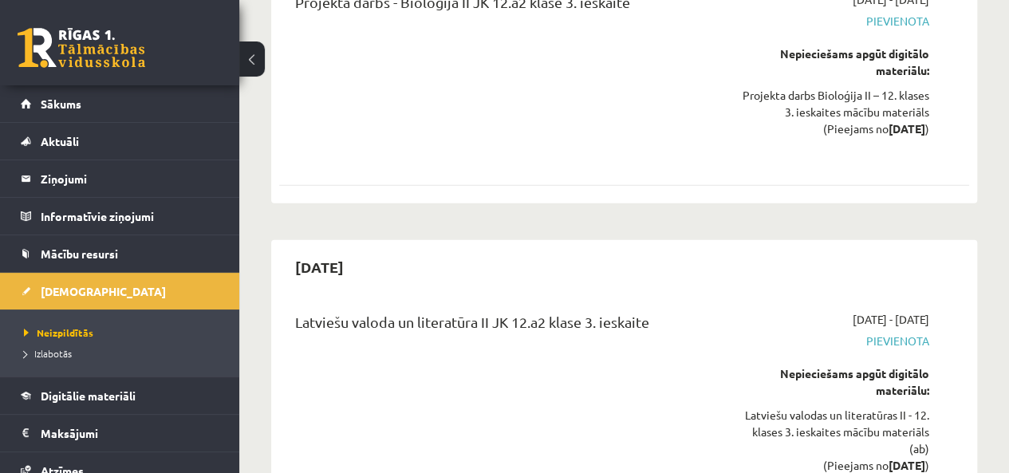
scroll to position [8059, 0]
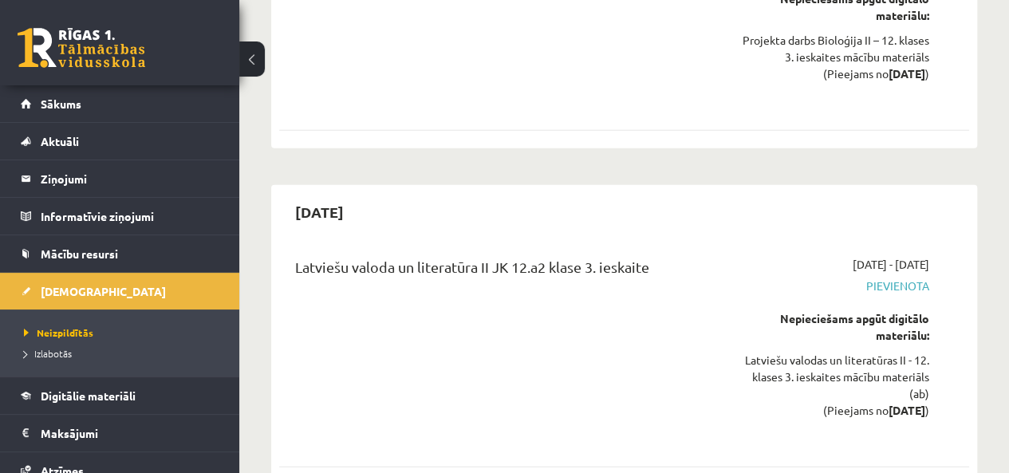
click at [124, 53] on link at bounding box center [82, 48] width 128 height 40
